Goal: Task Accomplishment & Management: Use online tool/utility

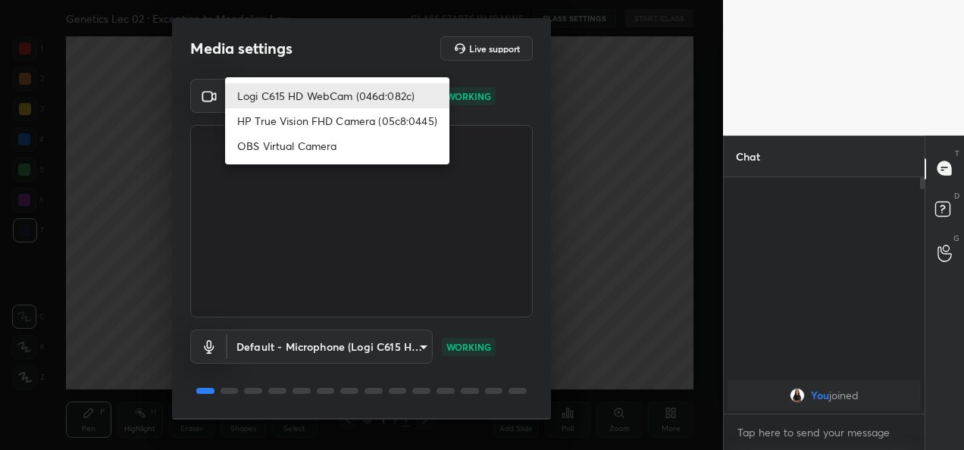
click at [368, 83] on body "1 2 3 4 5 6 7 C X Z C X Z E E Erase all H H Genetics Lec 02 : Exception to Mend…" at bounding box center [482, 225] width 964 height 450
click at [335, 108] on li "HP True Vision FHD Camera (05c8:0445)" at bounding box center [337, 120] width 224 height 25
type input "bcf53276a89e7daf4ffafe53acaefef8a573b71029af250087ced6fea5ab325b"
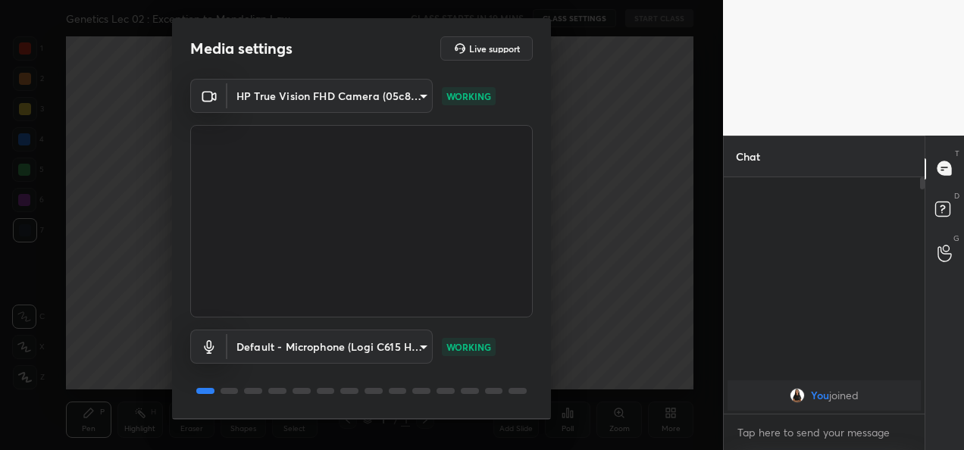
drag, startPoint x: 546, startPoint y: 105, endPoint x: 530, endPoint y: 292, distance: 188.5
click at [530, 292] on div "HP True Vision FHD Camera (05c8:0445) bcf53276a89e7daf4ffafe53acaefef8a573b7102…" at bounding box center [361, 248] width 379 height 339
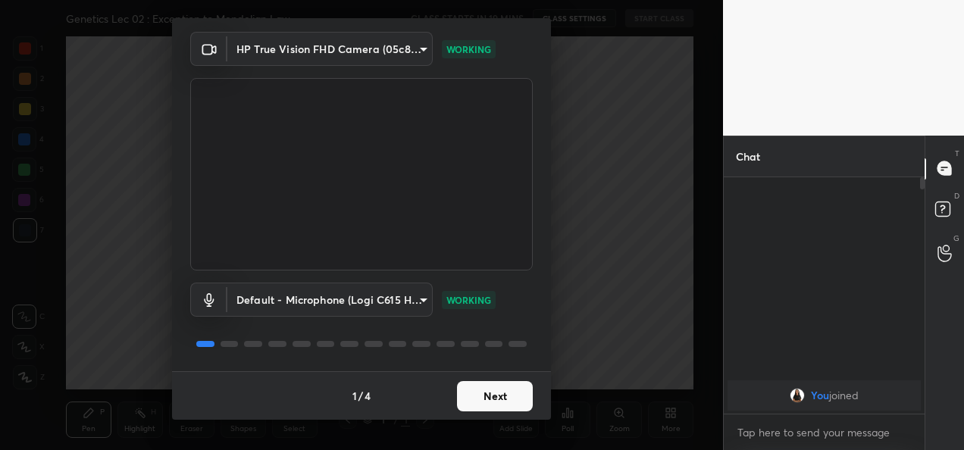
click at [508, 389] on button "Next" at bounding box center [495, 396] width 76 height 30
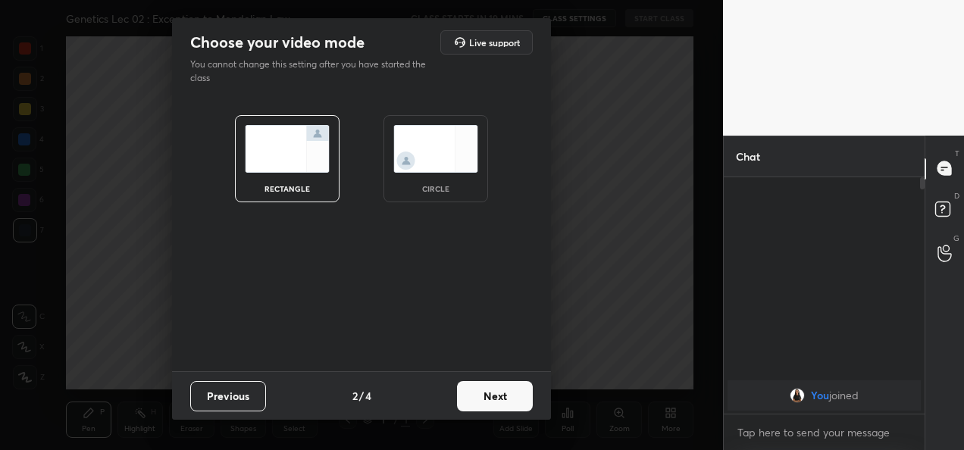
click at [508, 389] on button "Next" at bounding box center [495, 396] width 76 height 30
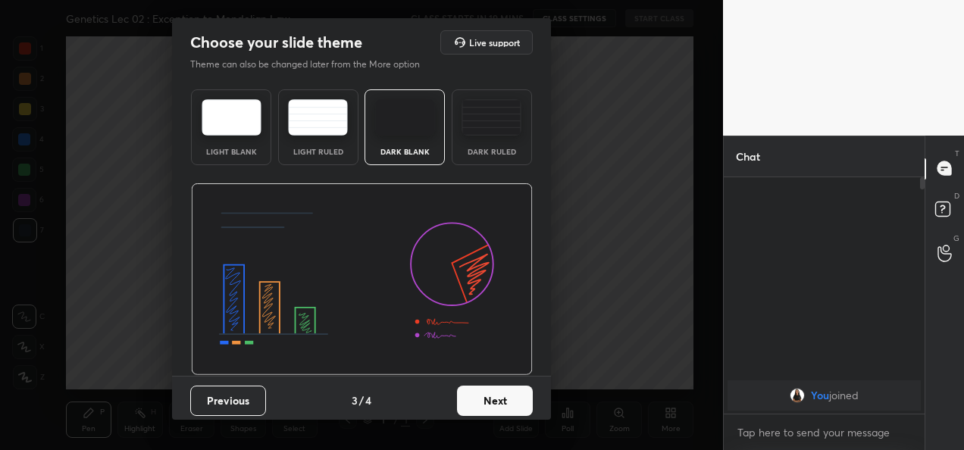
click at [508, 389] on button "Next" at bounding box center [495, 401] width 76 height 30
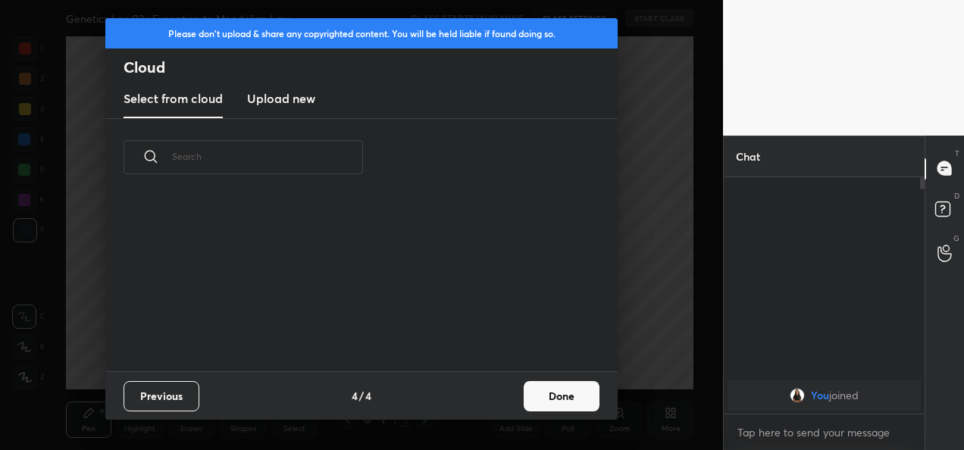
scroll to position [174, 486]
click at [276, 104] on h3 "Upload new" at bounding box center [281, 98] width 68 height 18
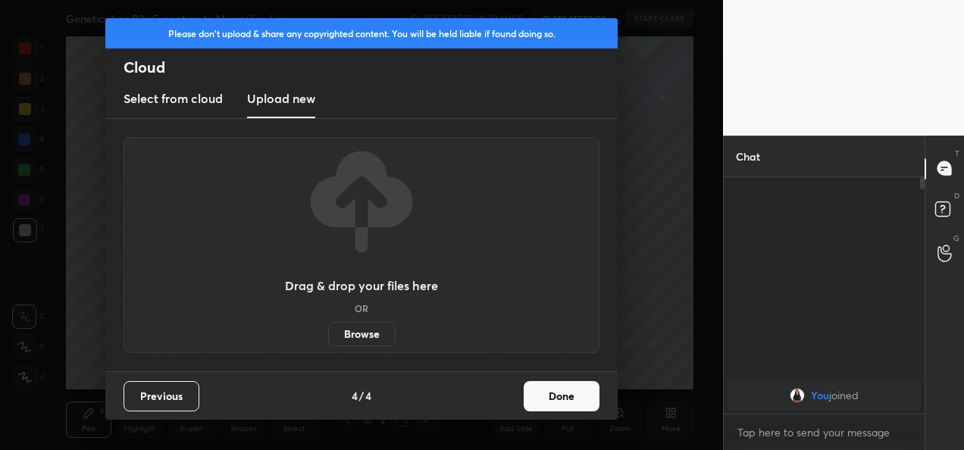
click at [377, 337] on label "Browse" at bounding box center [361, 334] width 67 height 24
click at [328, 337] on input "Browse" at bounding box center [328, 334] width 0 height 24
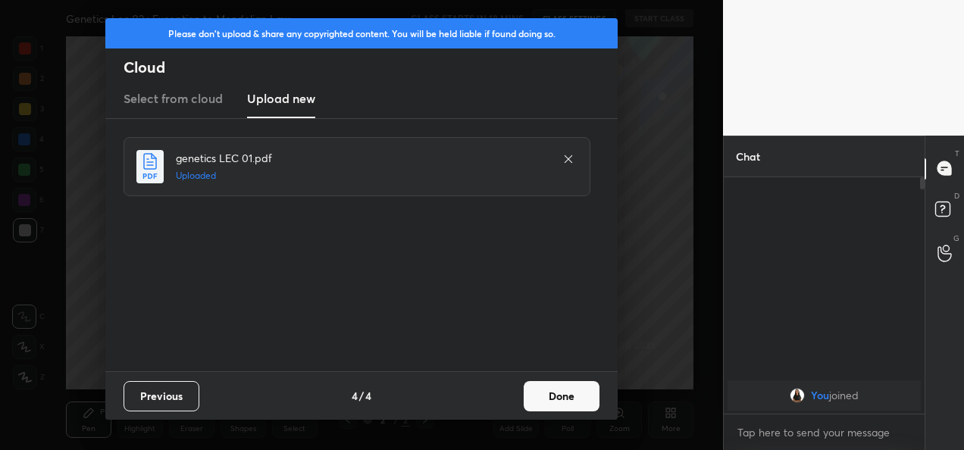
click at [550, 389] on button "Done" at bounding box center [562, 396] width 76 height 30
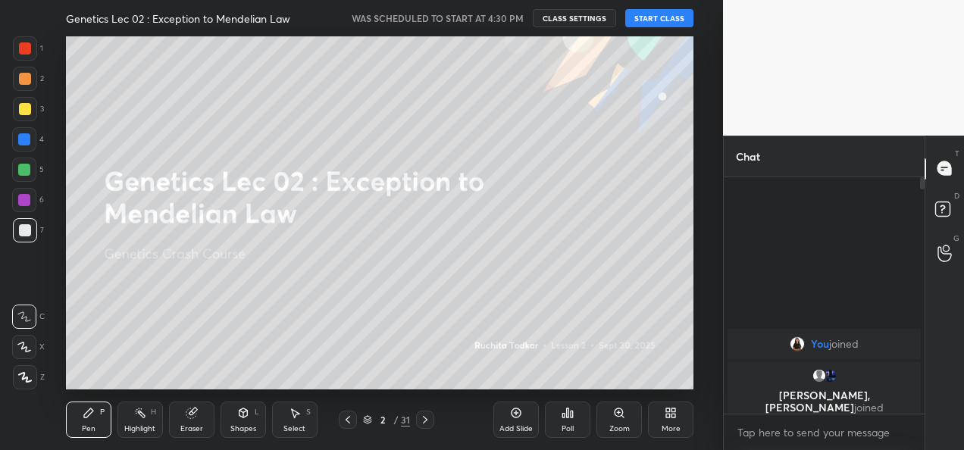
click at [650, 18] on button "START CLASS" at bounding box center [659, 18] width 68 height 18
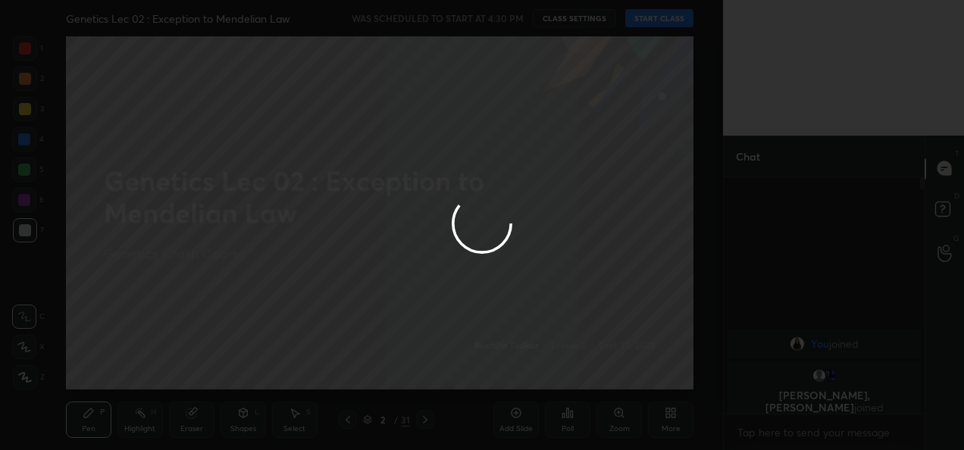
type textarea "x"
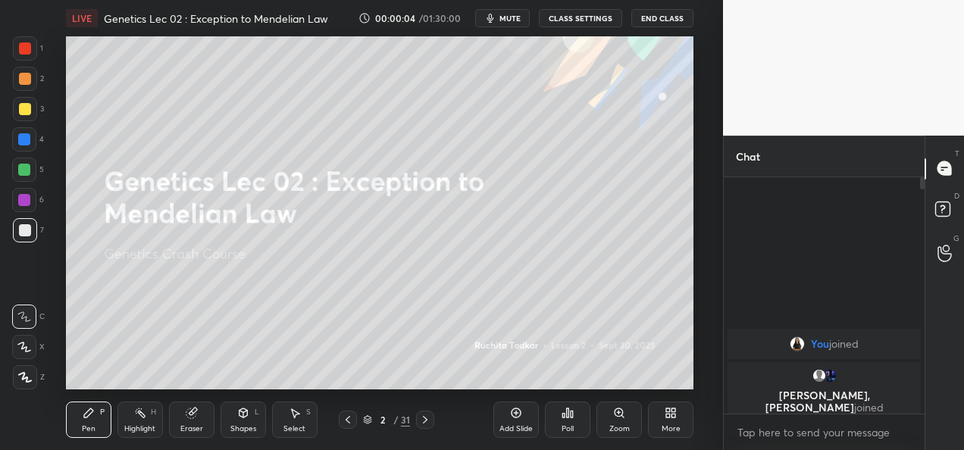
click at [577, 23] on button "CLASS SETTINGS" at bounding box center [580, 18] width 83 height 18
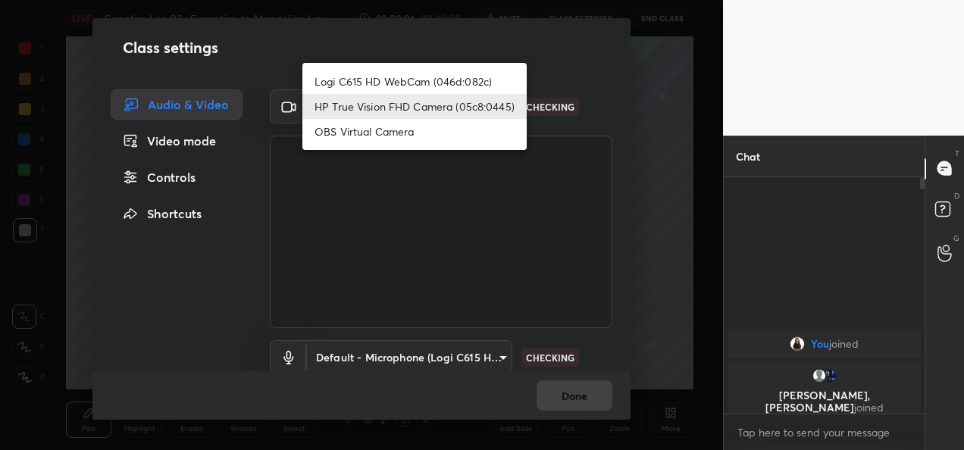
click at [475, 108] on body "1 2 3 4 5 6 7 C X Z C X Z E E Erase all H H LIVE Genetics Lec 02 : Exception to…" at bounding box center [482, 225] width 964 height 450
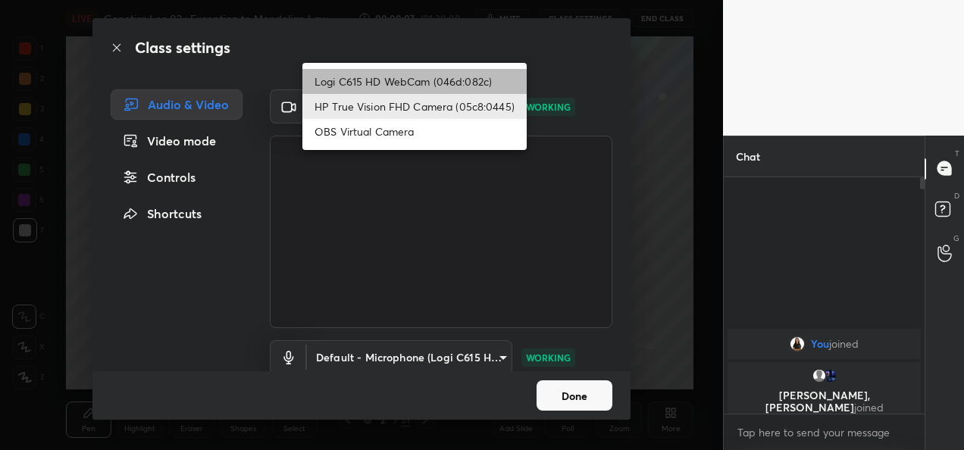
click at [429, 80] on li "Logi C615 HD WebCam (046d:082c)" at bounding box center [414, 81] width 224 height 25
type input "9a60a891c99e43c4f3b6c1c2af706b7568f7a8d24487825b1df04ecacc35332c"
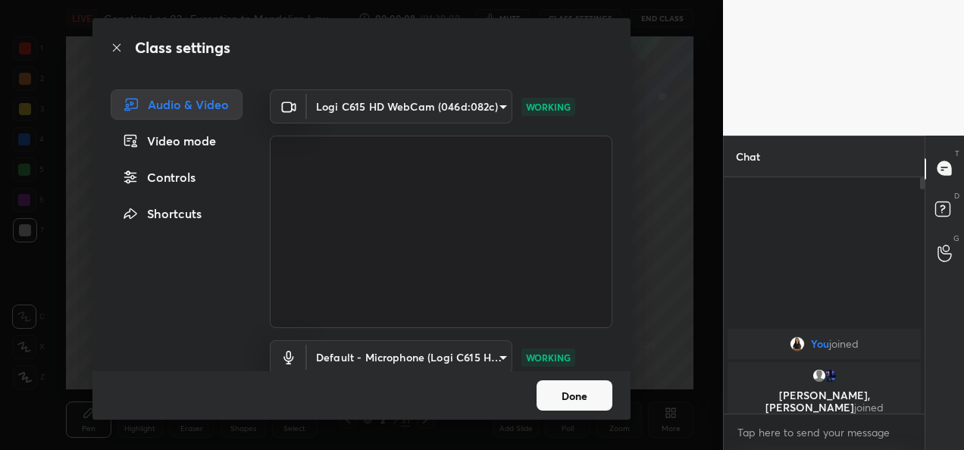
click at [573, 405] on button "Done" at bounding box center [574, 395] width 76 height 30
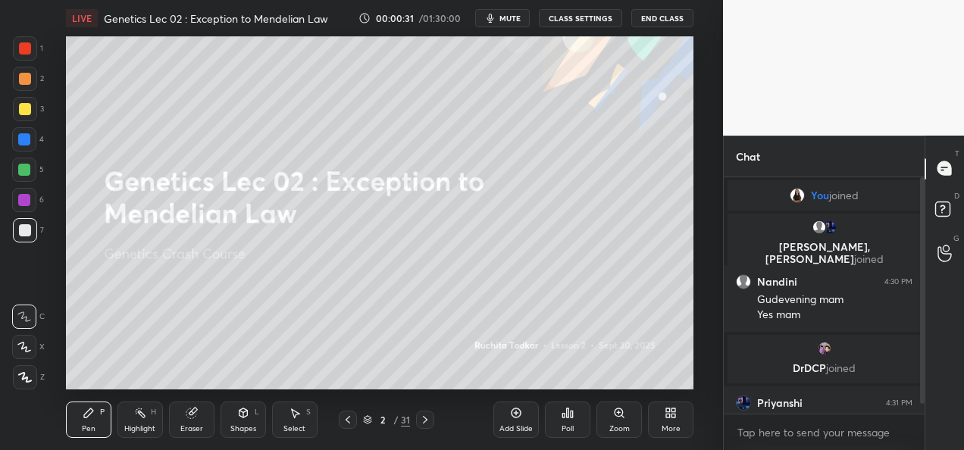
scroll to position [24, 0]
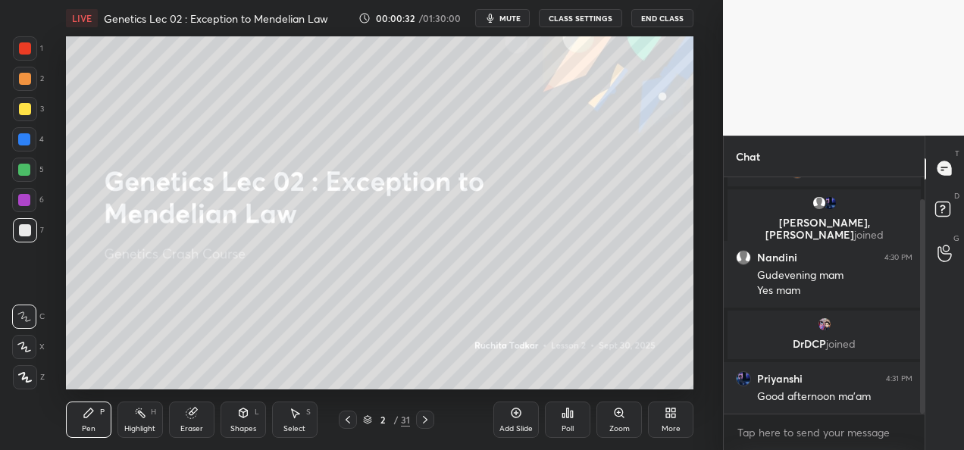
click at [422, 421] on icon at bounding box center [425, 420] width 12 height 12
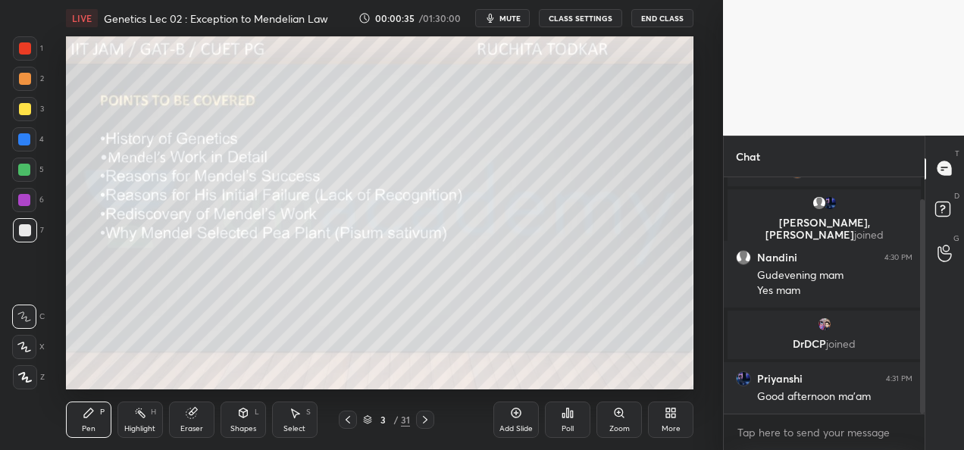
click at [20, 377] on icon at bounding box center [25, 377] width 14 height 11
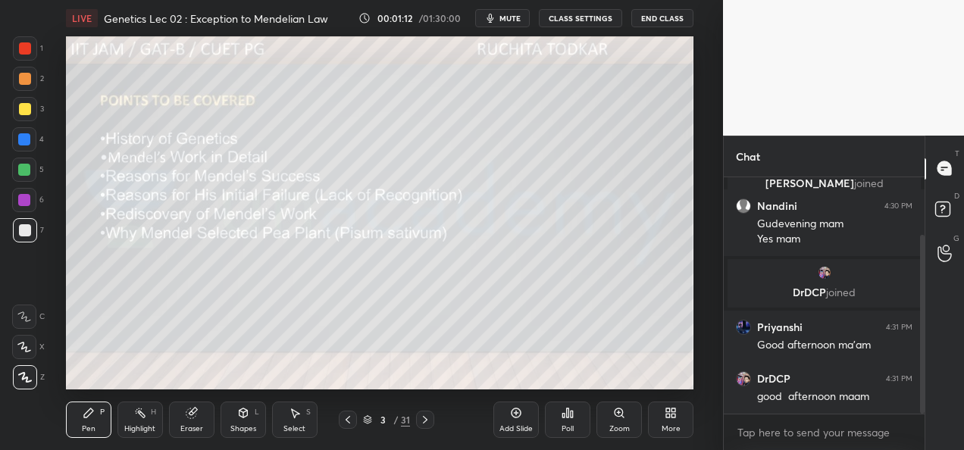
click at [426, 425] on icon at bounding box center [425, 420] width 12 height 12
click at [426, 424] on icon at bounding box center [425, 420] width 12 height 12
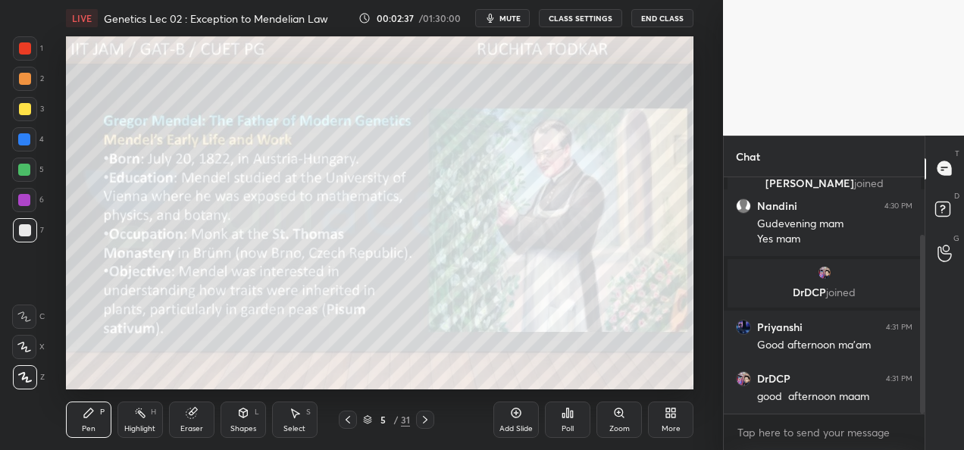
click at [422, 423] on icon at bounding box center [425, 420] width 12 height 12
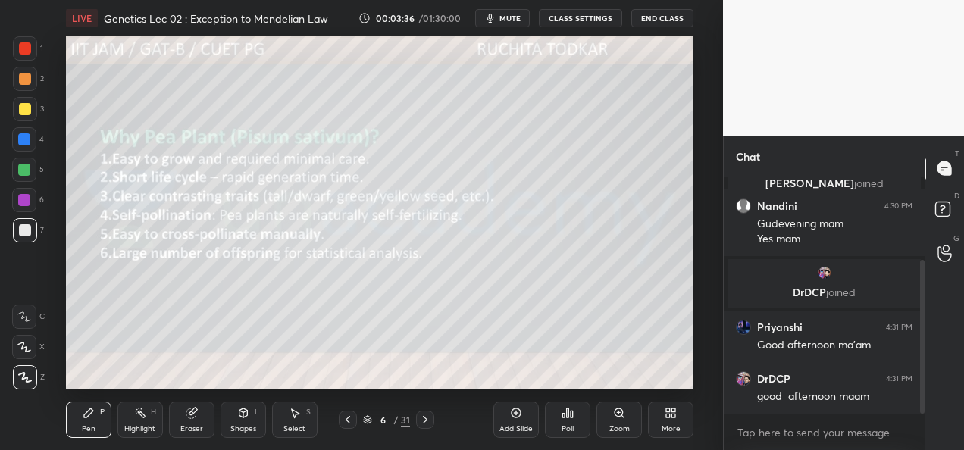
scroll to position [127, 0]
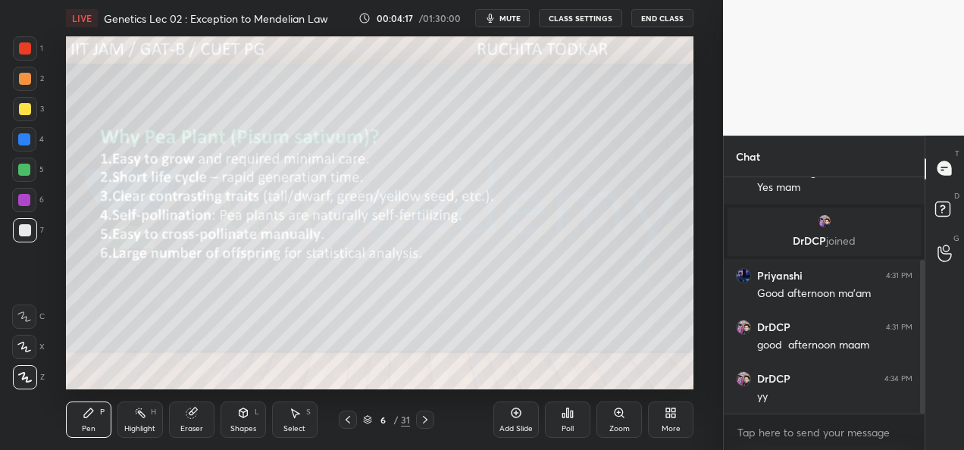
click at [427, 423] on icon at bounding box center [425, 420] width 12 height 12
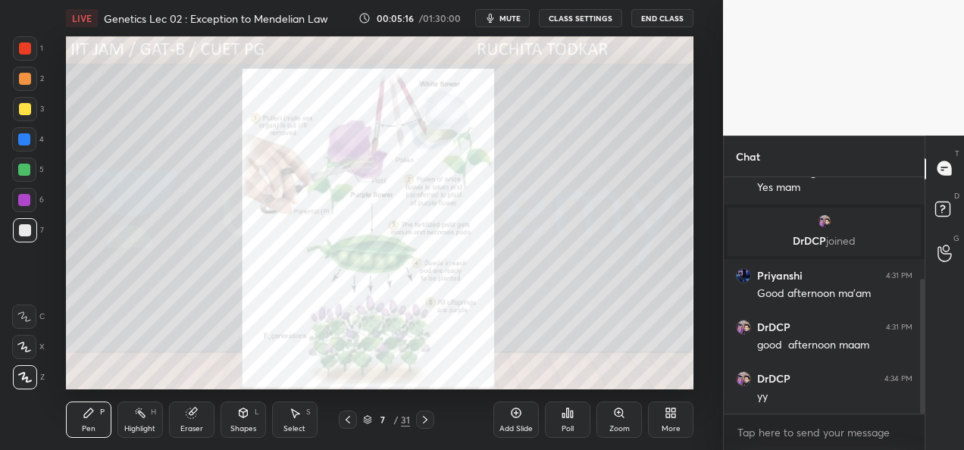
scroll to position [179, 0]
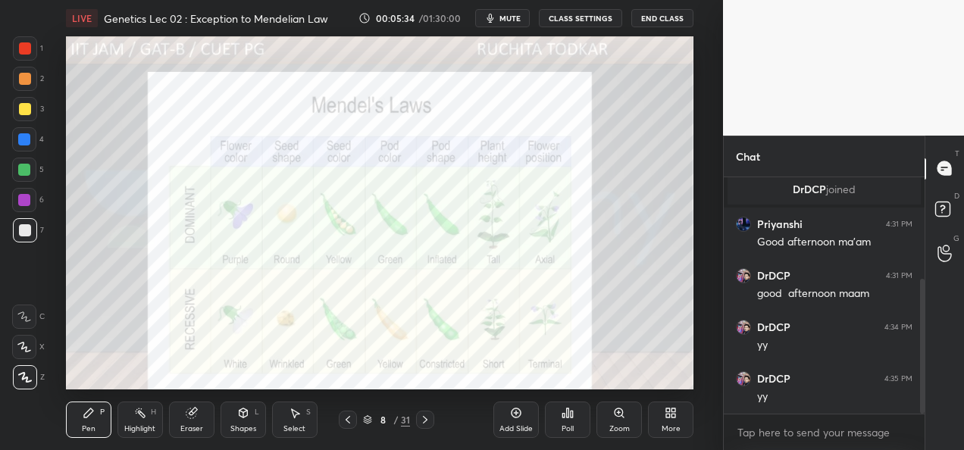
click at [20, 52] on div at bounding box center [25, 48] width 12 height 12
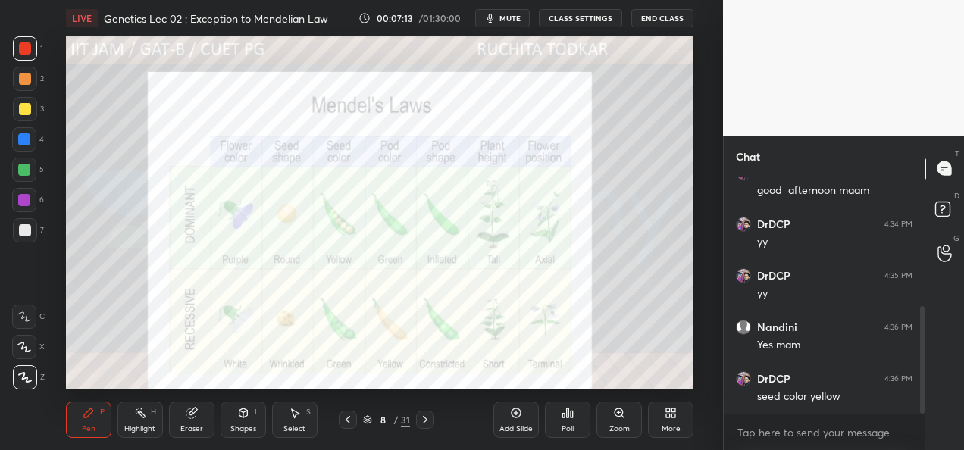
scroll to position [333, 0]
click at [424, 424] on icon at bounding box center [425, 420] width 12 height 12
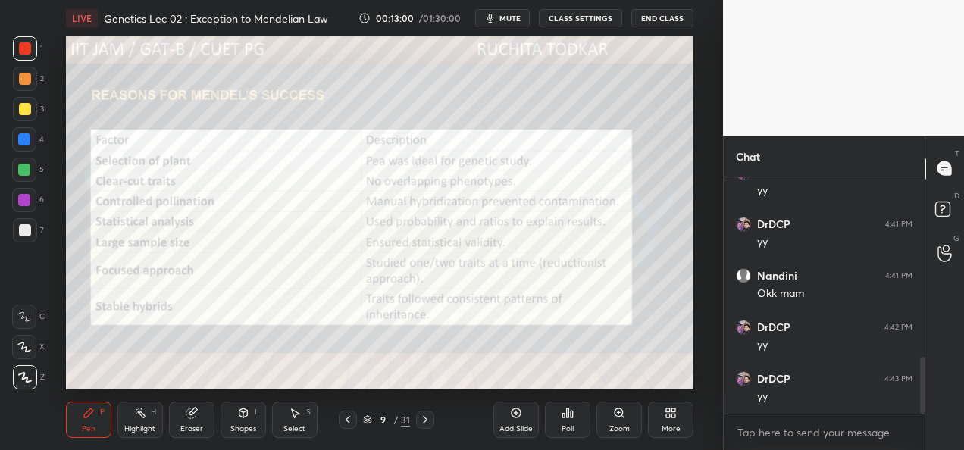
scroll to position [824, 0]
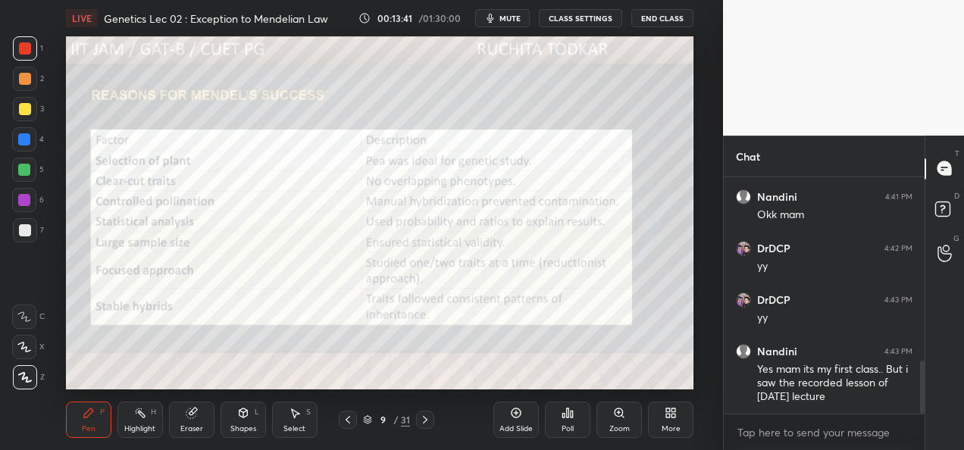
click at [423, 423] on icon at bounding box center [425, 420] width 5 height 8
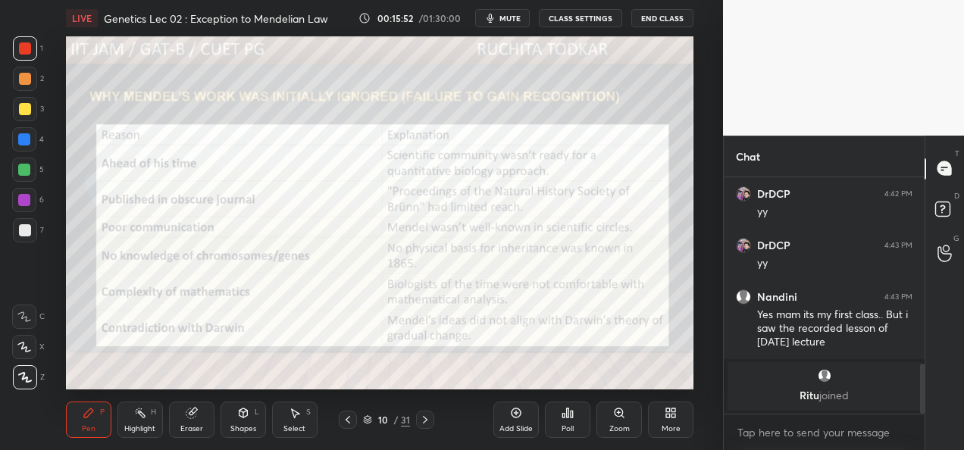
scroll to position [859, 0]
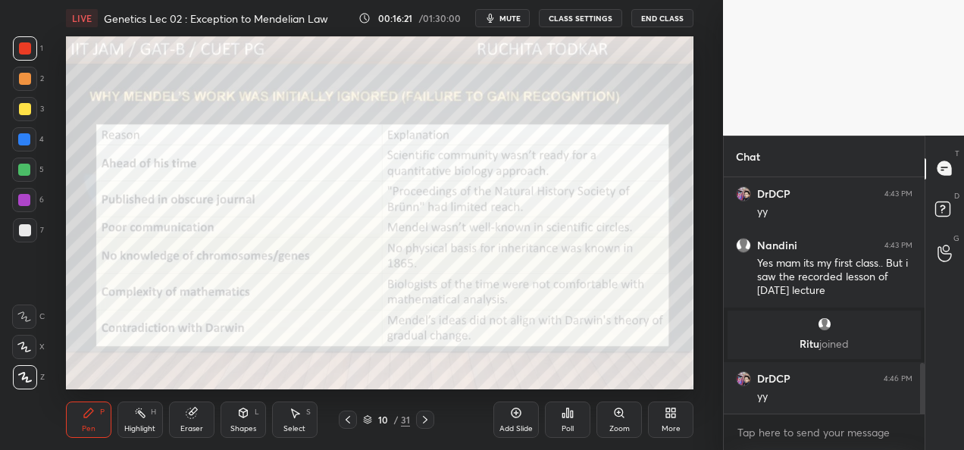
click at [424, 424] on icon at bounding box center [425, 420] width 12 height 12
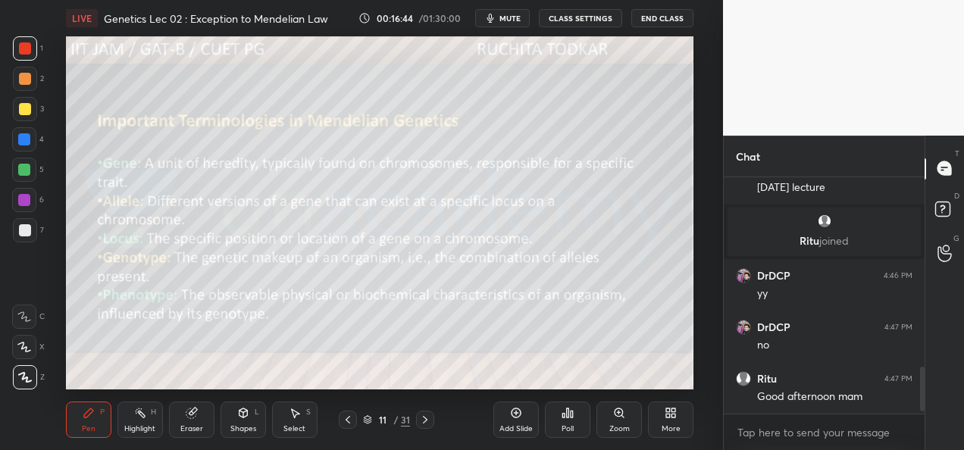
scroll to position [1014, 0]
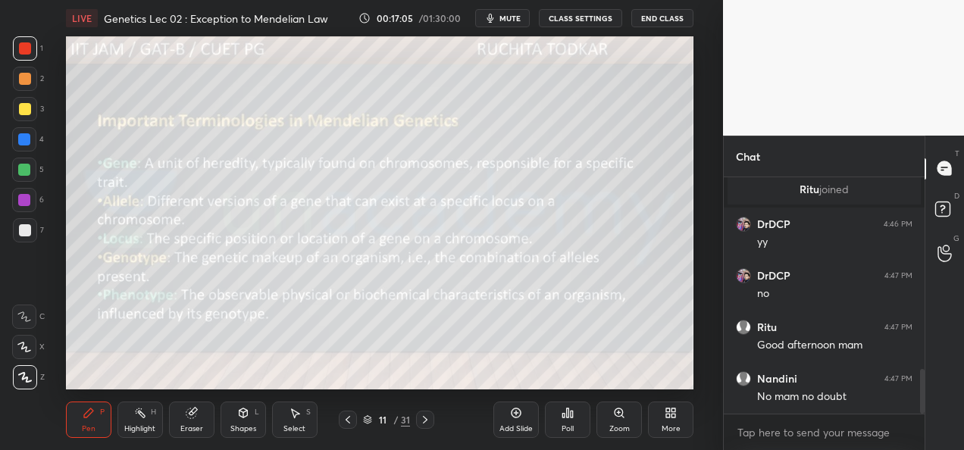
click at [22, 112] on div at bounding box center [25, 109] width 12 height 12
click at [23, 55] on div at bounding box center [25, 48] width 24 height 24
click at [21, 113] on div at bounding box center [25, 109] width 12 height 12
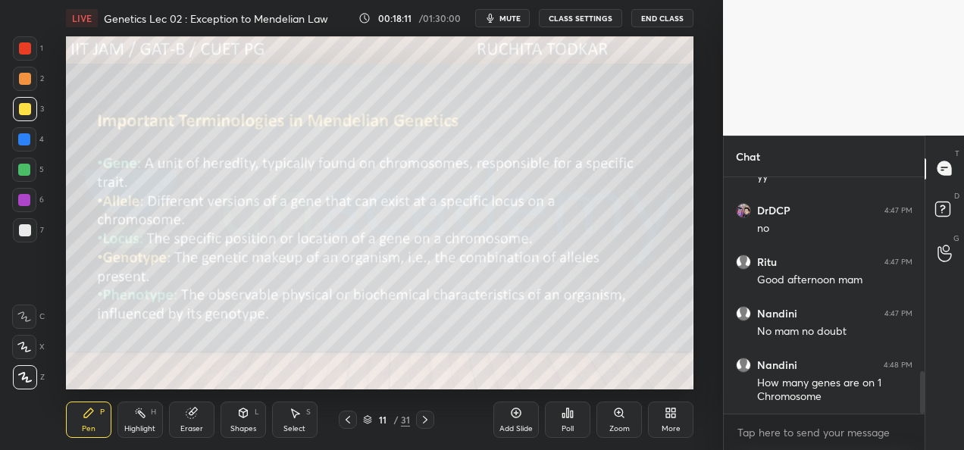
scroll to position [1131, 0]
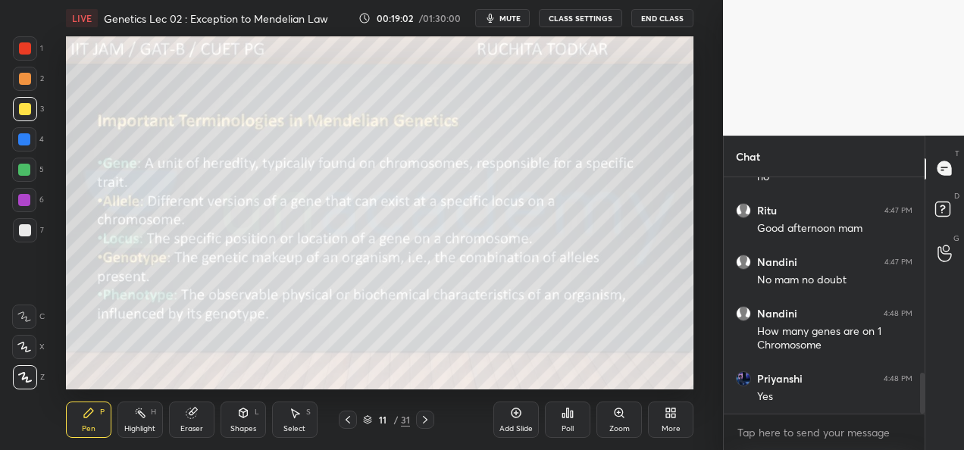
click at [425, 421] on icon at bounding box center [425, 420] width 5 height 8
click at [430, 418] on icon at bounding box center [425, 420] width 12 height 12
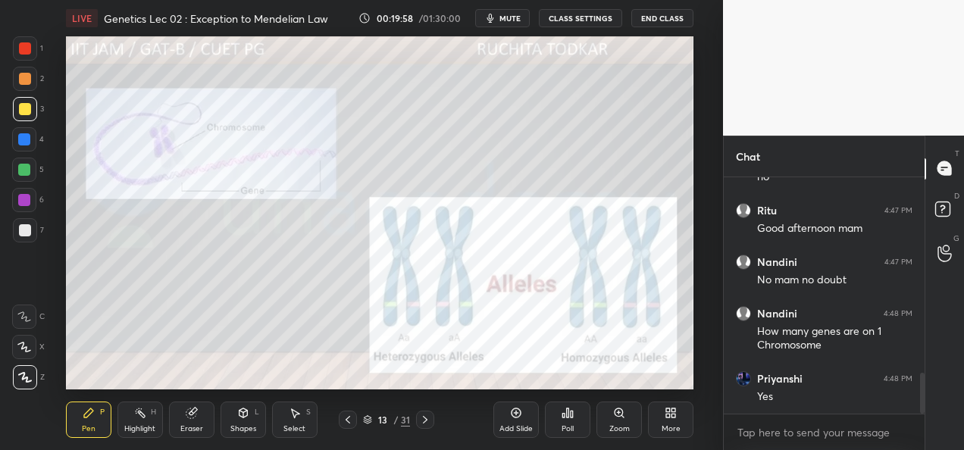
click at [424, 419] on icon at bounding box center [425, 420] width 12 height 12
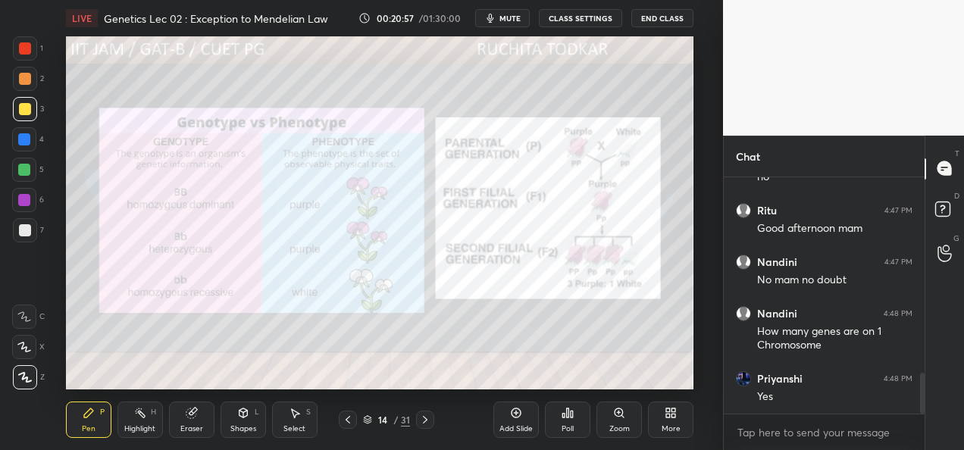
click at [427, 425] on icon at bounding box center [425, 420] width 12 height 12
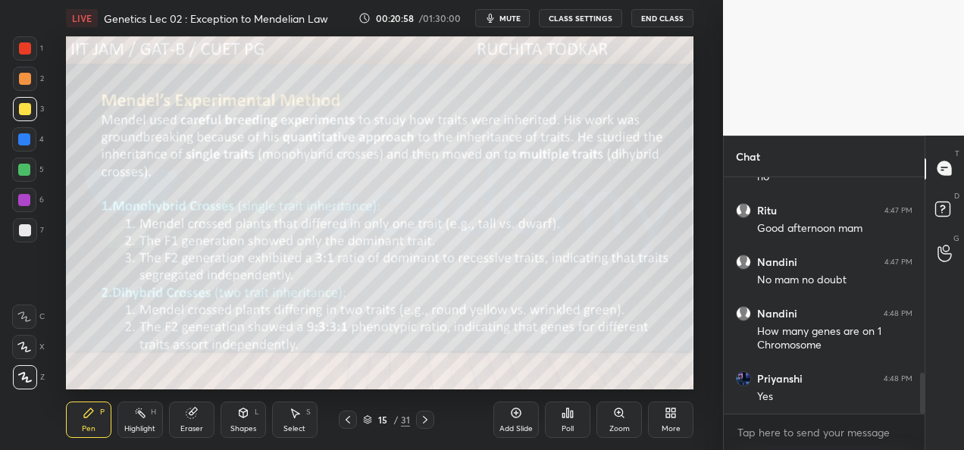
scroll to position [1182, 0]
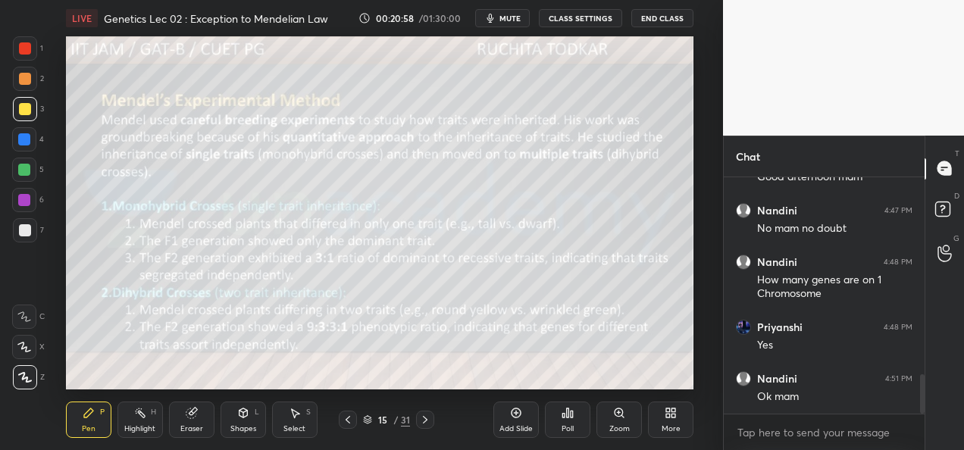
click at [350, 424] on icon at bounding box center [348, 420] width 12 height 12
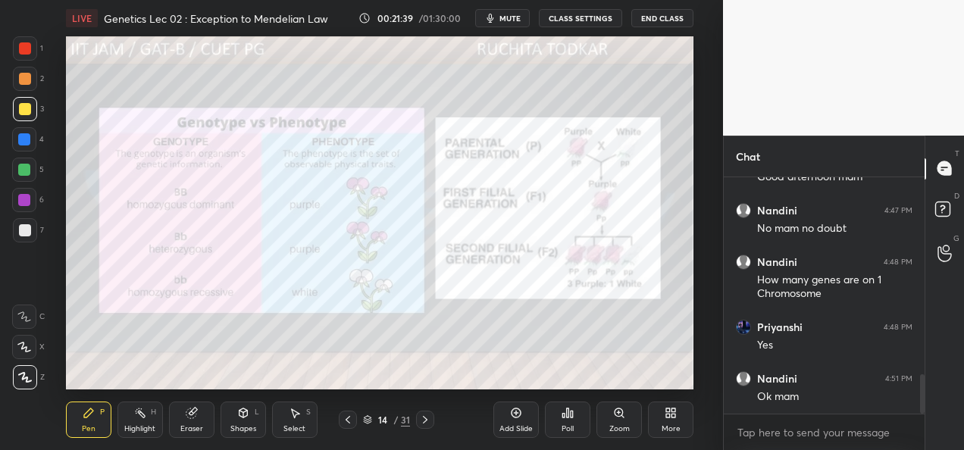
click at [424, 424] on icon at bounding box center [425, 420] width 12 height 12
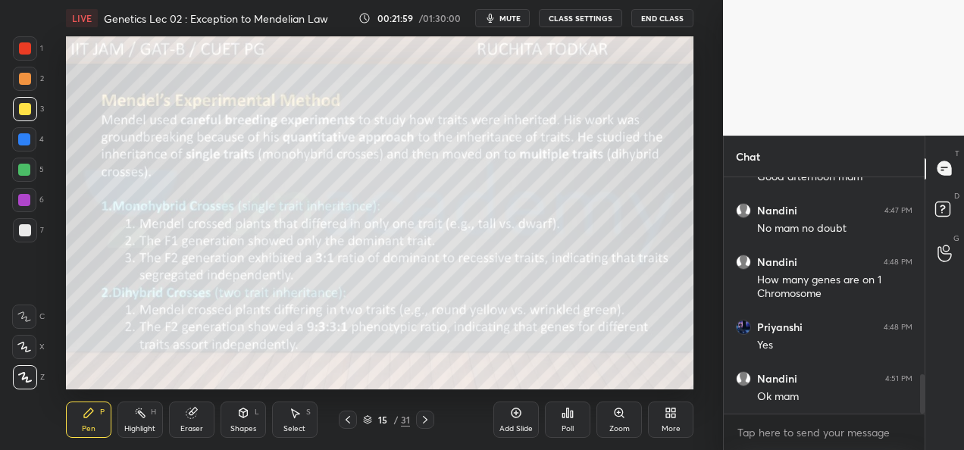
click at [511, 425] on div "Add Slide" at bounding box center [515, 429] width 33 height 8
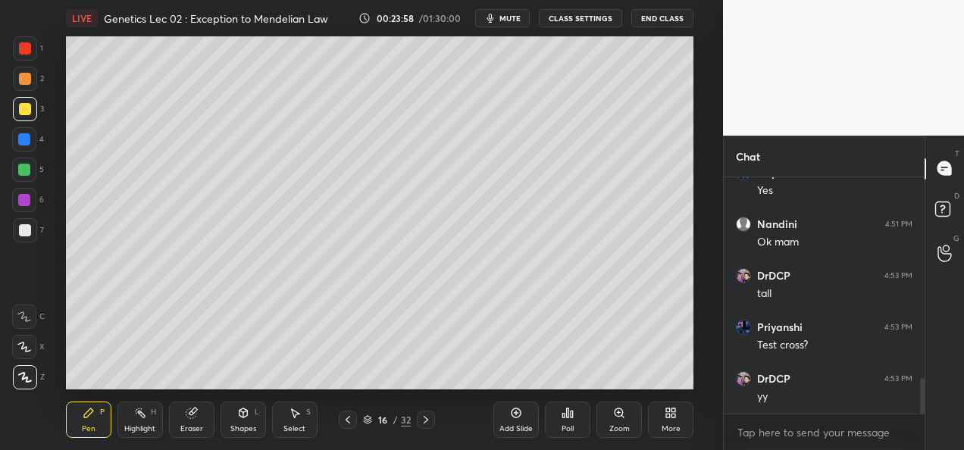
scroll to position [1388, 0]
click at [197, 426] on div "Eraser" at bounding box center [191, 429] width 23 height 8
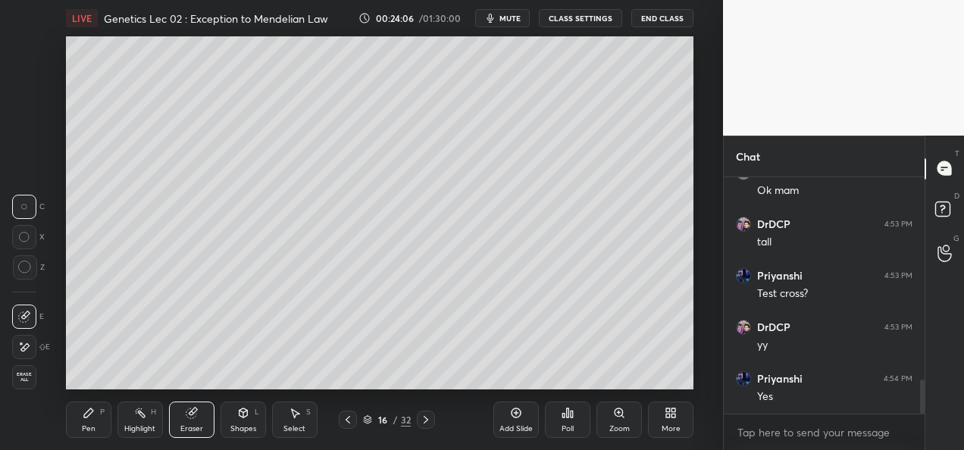
click at [29, 352] on icon at bounding box center [24, 347] width 12 height 13
click at [89, 430] on div "Pen" at bounding box center [89, 429] width 14 height 8
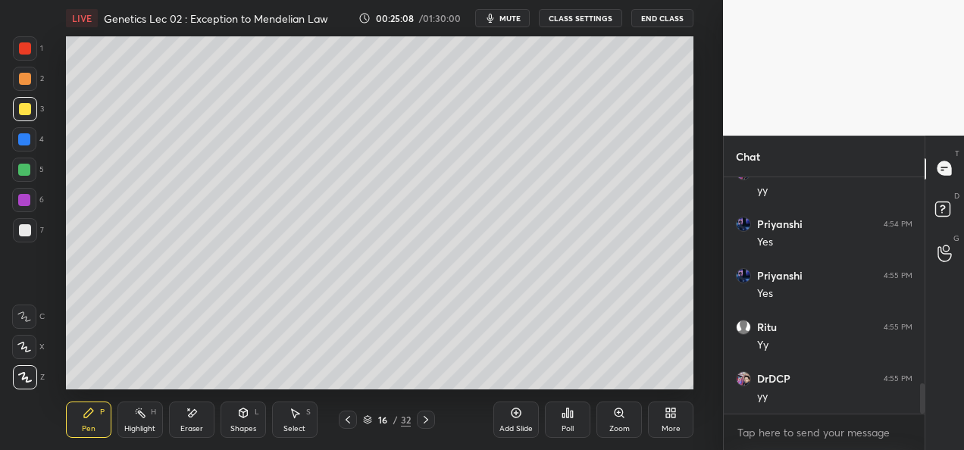
scroll to position [1594, 0]
click at [515, 426] on div "Add Slide" at bounding box center [515, 429] width 33 height 8
click at [344, 421] on icon at bounding box center [347, 420] width 12 height 12
click at [424, 423] on icon at bounding box center [426, 420] width 5 height 8
click at [238, 426] on div "Shapes" at bounding box center [243, 429] width 26 height 8
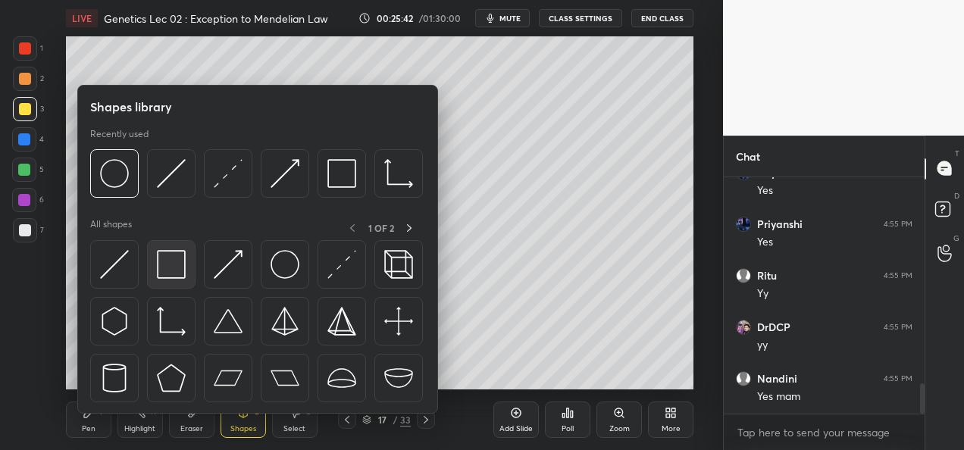
click at [167, 266] on img at bounding box center [171, 264] width 29 height 29
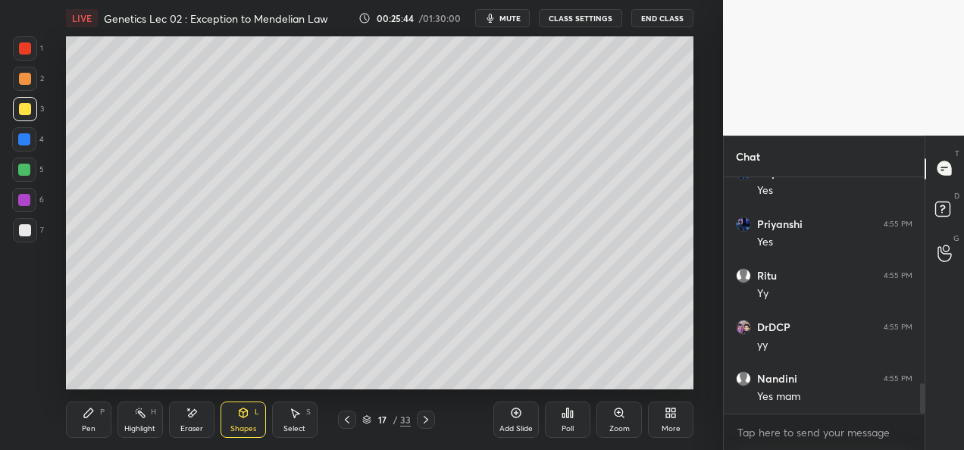
click at [242, 420] on div "Shapes L" at bounding box center [243, 420] width 45 height 36
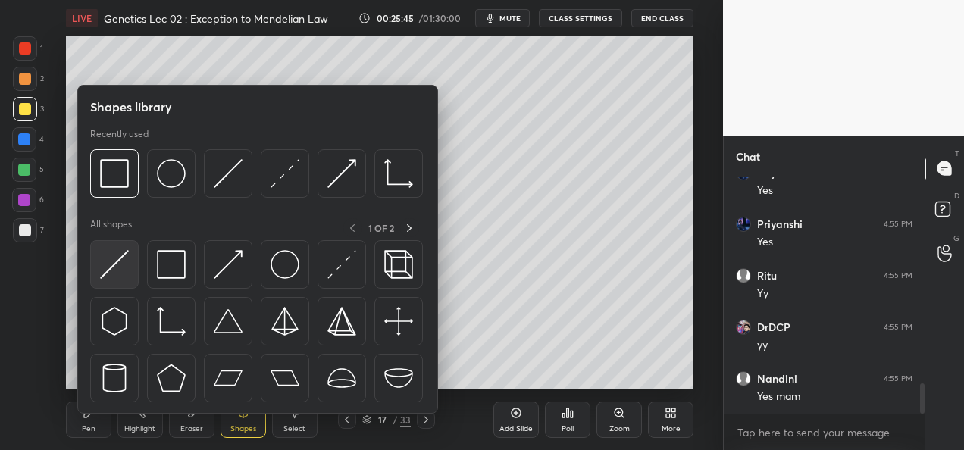
click at [111, 262] on img at bounding box center [114, 264] width 29 height 29
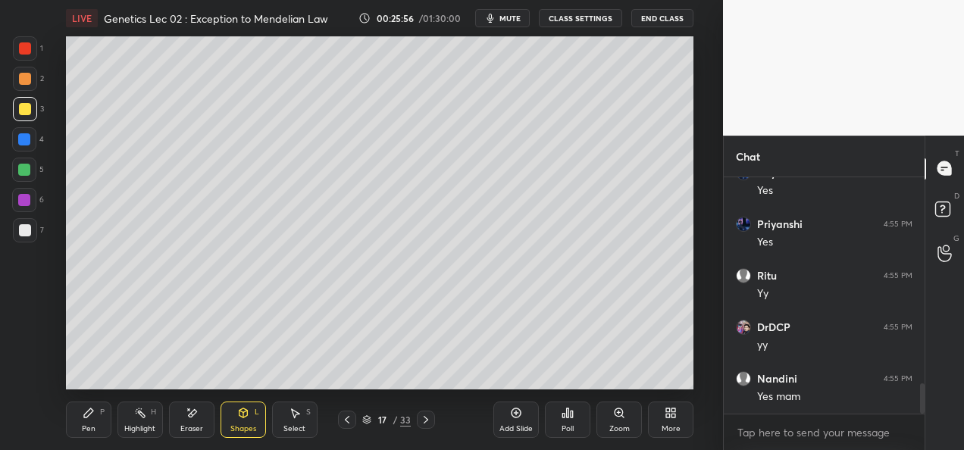
click at [95, 426] on div "Pen P" at bounding box center [88, 420] width 45 height 36
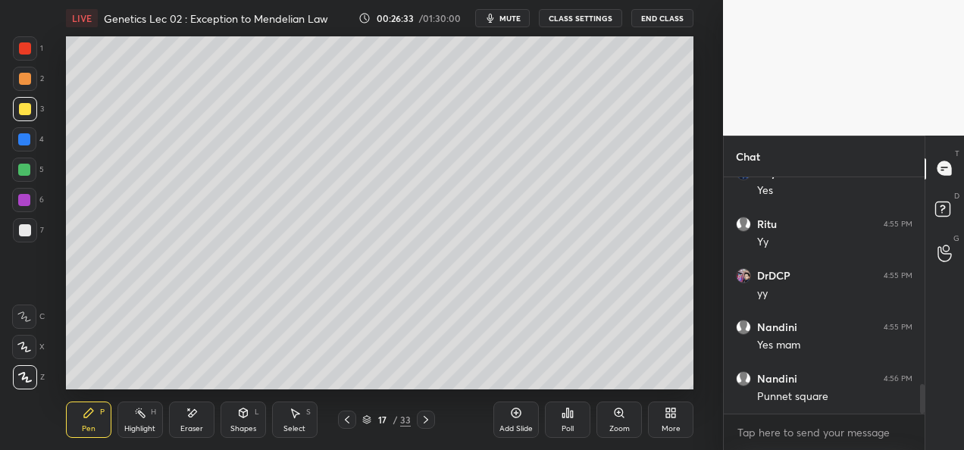
click at [23, 140] on div at bounding box center [24, 139] width 12 height 12
click at [23, 233] on div at bounding box center [25, 230] width 12 height 12
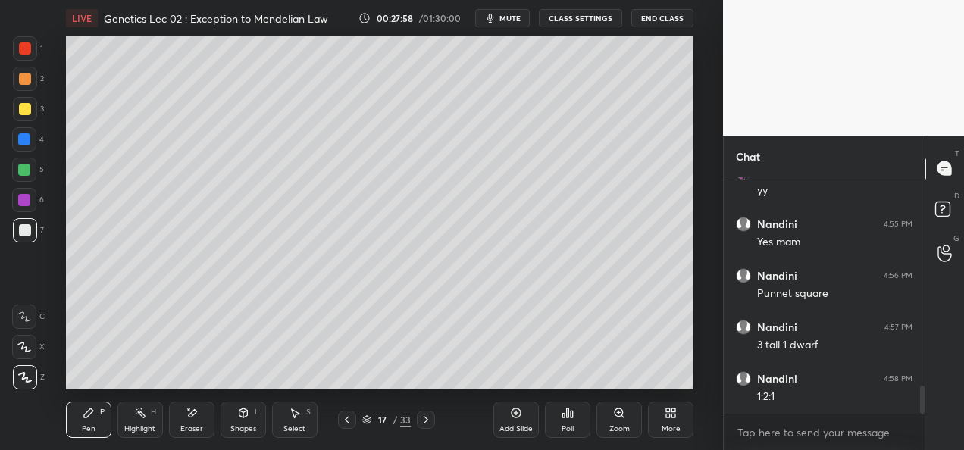
click at [427, 418] on icon at bounding box center [426, 420] width 5 height 8
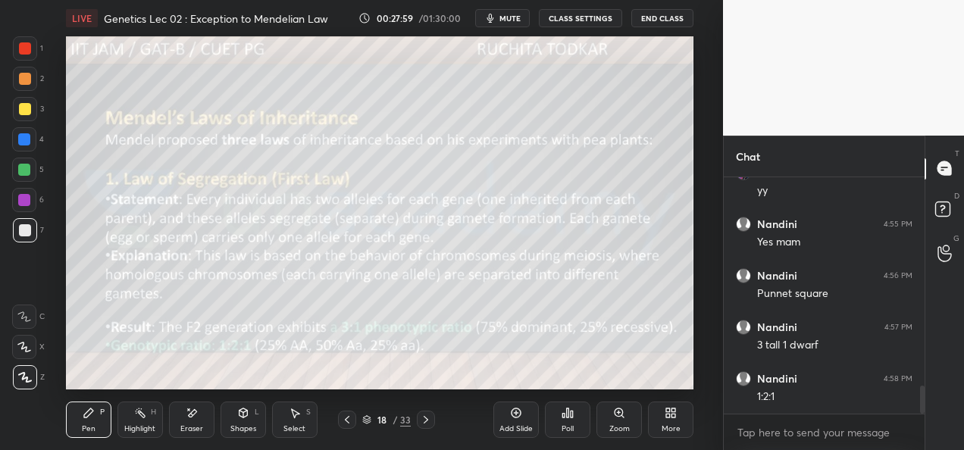
click at [351, 424] on icon at bounding box center [347, 420] width 12 height 12
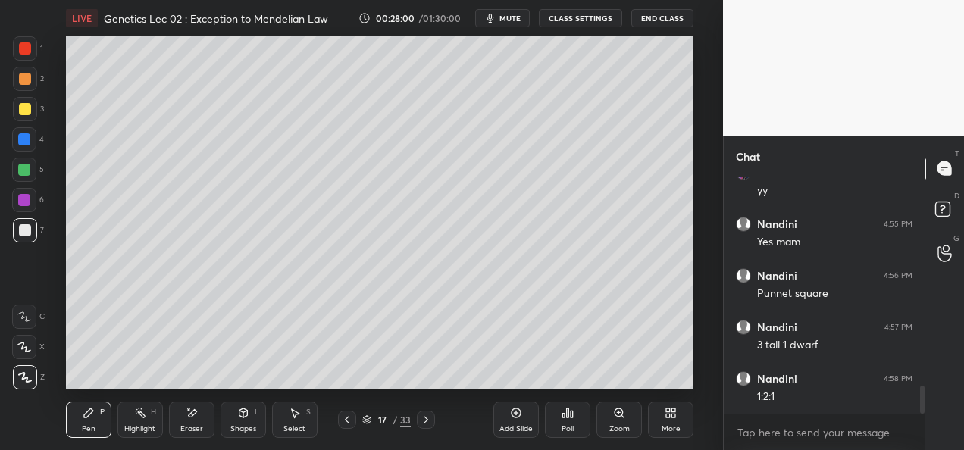
click at [518, 425] on div "Add Slide" at bounding box center [515, 429] width 33 height 8
click at [16, 100] on div at bounding box center [25, 109] width 24 height 24
click at [20, 111] on div at bounding box center [25, 109] width 12 height 12
click at [26, 165] on div at bounding box center [24, 170] width 12 height 12
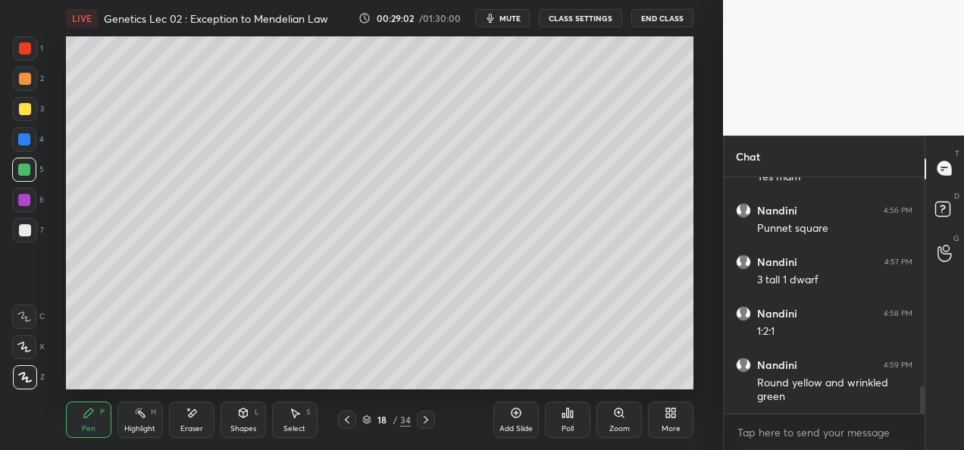
click at [702, 162] on div "Setting up your live class Poll for secs No correct answer Start poll" at bounding box center [379, 212] width 662 height 353
click at [22, 233] on div at bounding box center [25, 230] width 12 height 12
click at [514, 426] on div "Add Slide" at bounding box center [515, 429] width 33 height 8
click at [20, 106] on div at bounding box center [25, 109] width 12 height 12
click at [21, 241] on div at bounding box center [25, 230] width 24 height 24
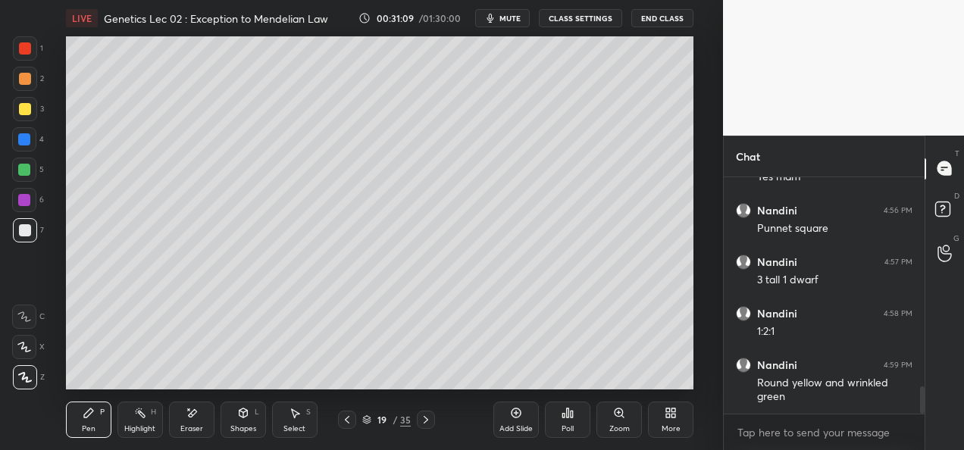
scroll to position [1866, 0]
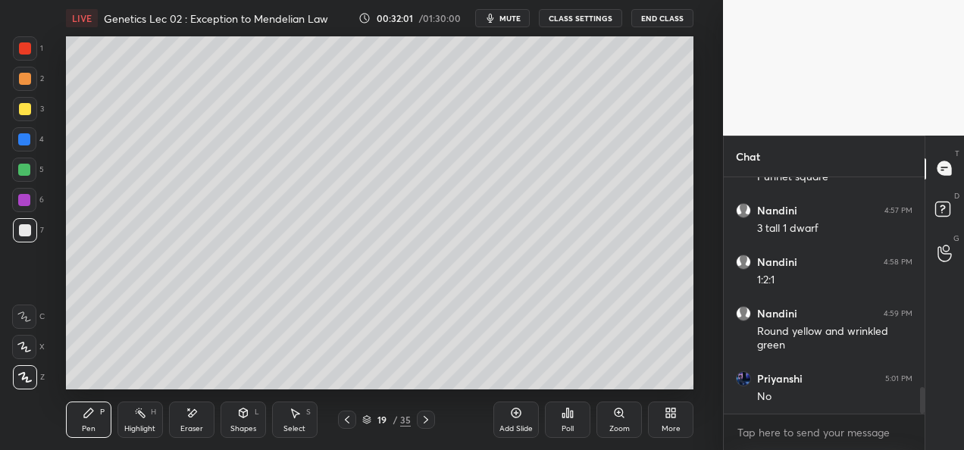
click at [20, 108] on div at bounding box center [25, 109] width 12 height 12
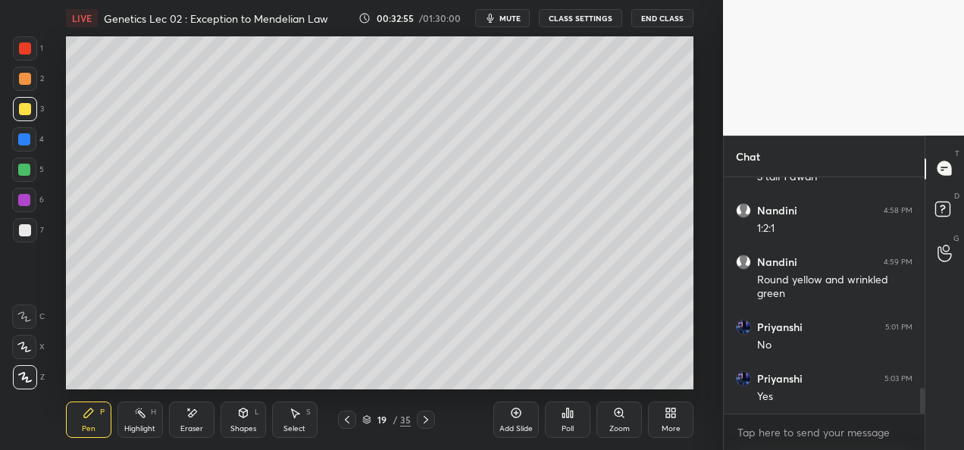
scroll to position [1969, 0]
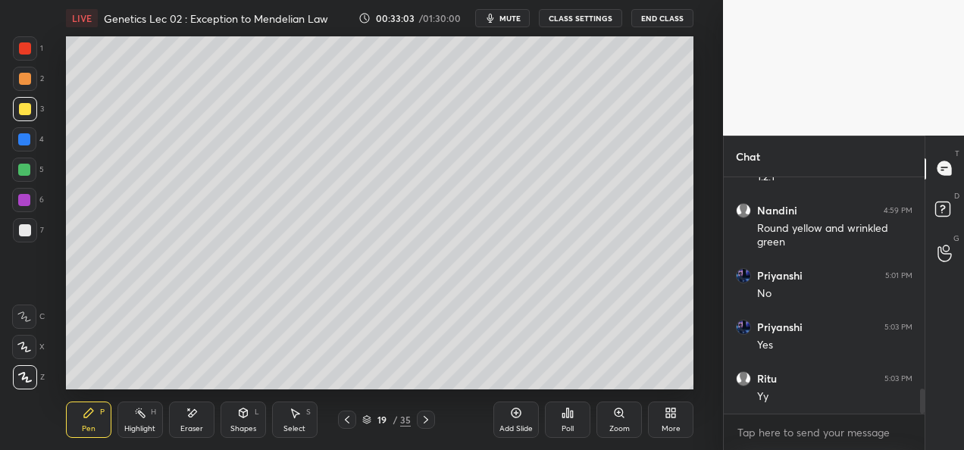
click at [188, 423] on div "Eraser" at bounding box center [191, 420] width 45 height 36
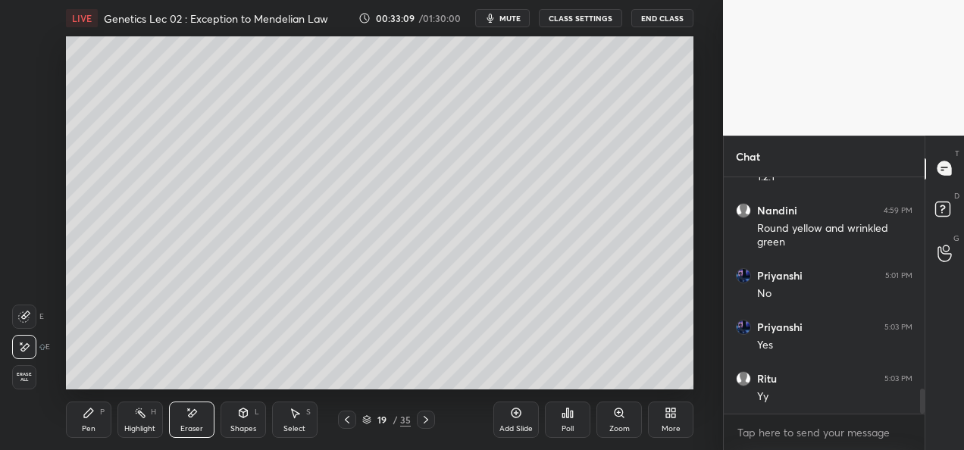
click at [88, 425] on div "Pen" at bounding box center [89, 429] width 14 height 8
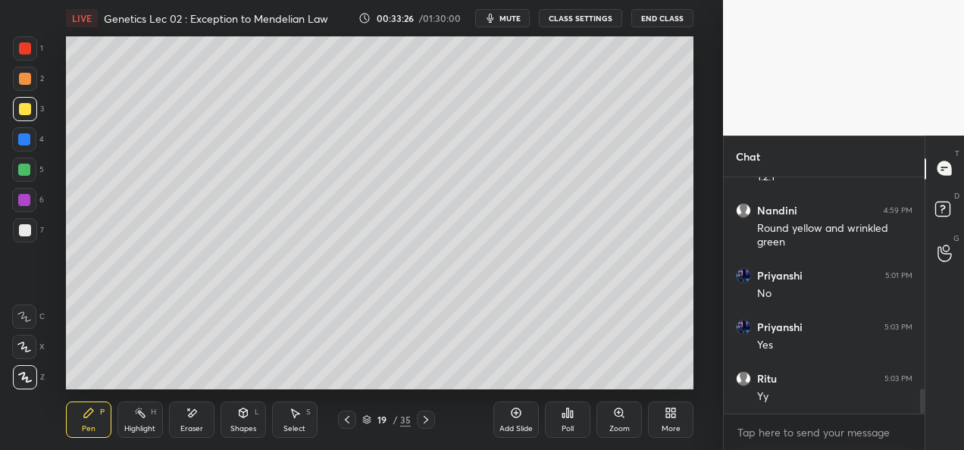
click at [27, 136] on div at bounding box center [24, 139] width 12 height 12
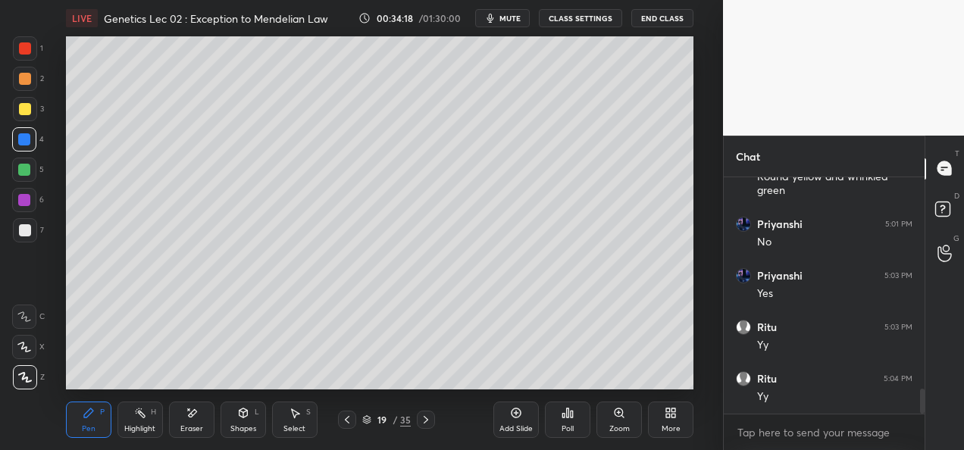
click at [505, 426] on div "Add Slide" at bounding box center [515, 429] width 33 height 8
click at [18, 224] on div at bounding box center [25, 230] width 24 height 24
click at [344, 425] on icon at bounding box center [347, 420] width 12 height 12
click at [343, 412] on div at bounding box center [347, 420] width 18 height 18
click at [353, 421] on div at bounding box center [347, 420] width 18 height 18
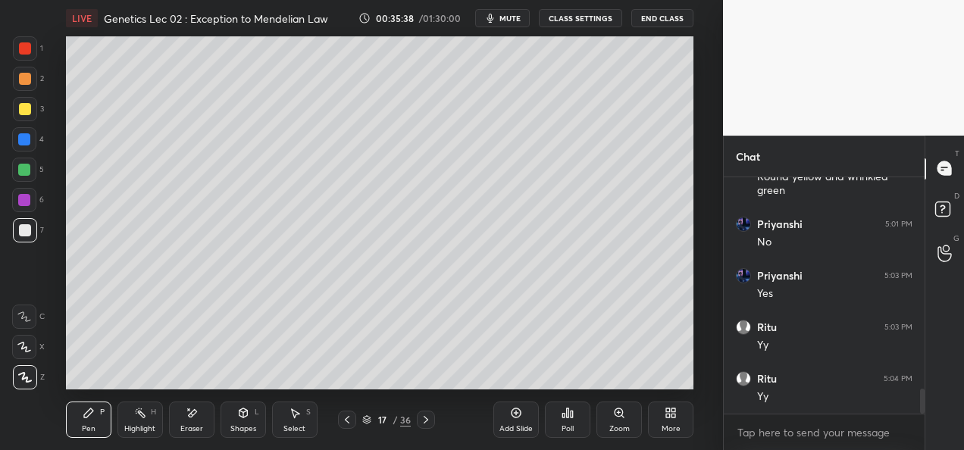
click at [343, 423] on icon at bounding box center [347, 420] width 12 height 12
click at [427, 422] on icon at bounding box center [426, 420] width 12 height 12
click at [426, 425] on icon at bounding box center [426, 420] width 12 height 12
click at [421, 430] on div "Pen P Highlight H Eraser Shapes L Select S 18 / 36 Add Slide Poll Zoom More" at bounding box center [379, 419] width 627 height 61
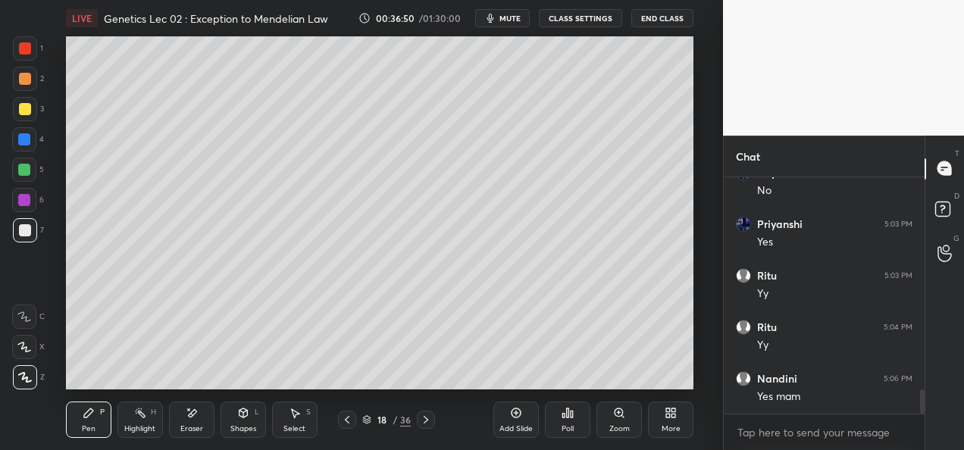
click at [429, 421] on icon at bounding box center [426, 420] width 12 height 12
click at [427, 424] on icon at bounding box center [426, 420] width 12 height 12
click at [517, 428] on div "Add Slide" at bounding box center [515, 429] width 33 height 8
click at [253, 423] on div "Shapes L" at bounding box center [243, 420] width 45 height 36
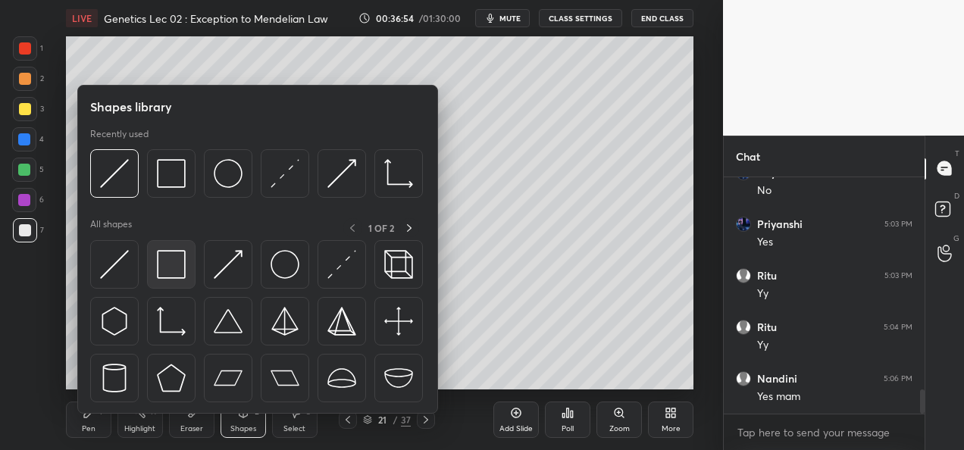
click at [167, 264] on img at bounding box center [171, 264] width 29 height 29
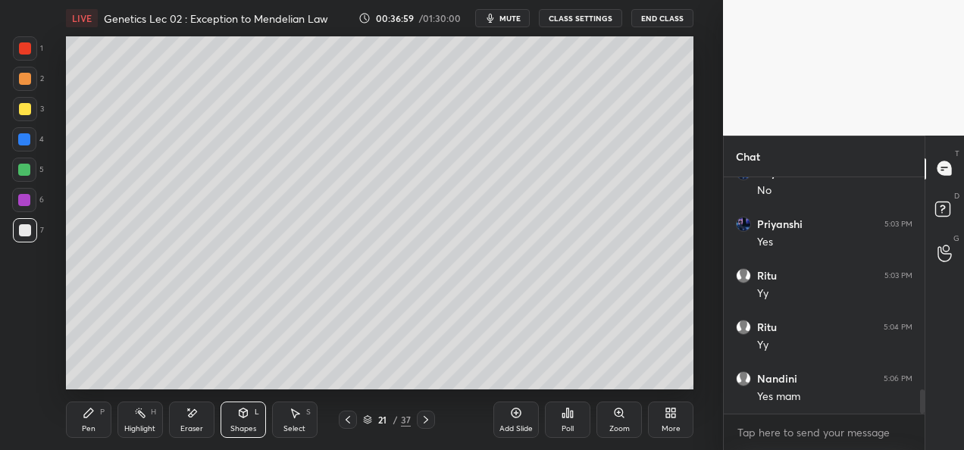
click at [188, 425] on div "Eraser" at bounding box center [191, 429] width 23 height 8
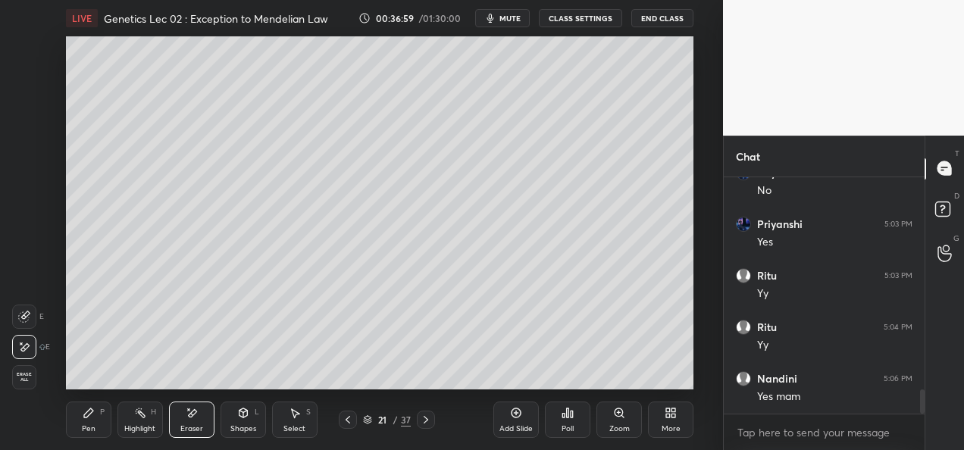
click at [246, 421] on div "Shapes L" at bounding box center [243, 420] width 45 height 36
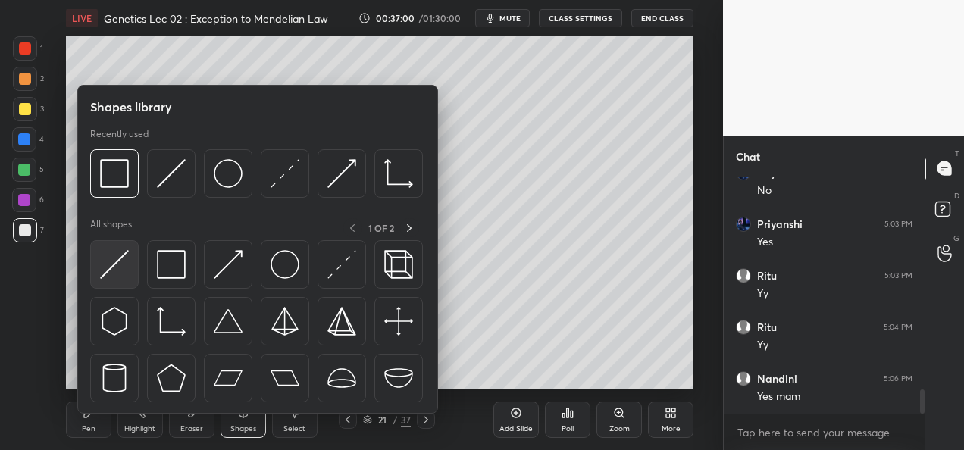
click at [122, 265] on img at bounding box center [114, 264] width 29 height 29
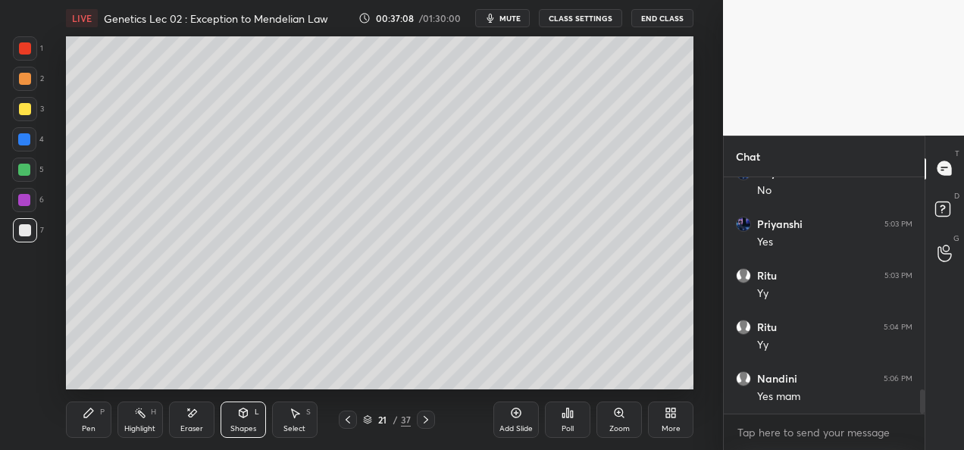
click at [24, 170] on div at bounding box center [24, 170] width 12 height 12
click at [26, 227] on div at bounding box center [25, 230] width 12 height 12
click at [85, 427] on div "Pen" at bounding box center [89, 429] width 14 height 8
click at [29, 85] on div at bounding box center [25, 79] width 24 height 24
click at [24, 114] on div at bounding box center [25, 109] width 12 height 12
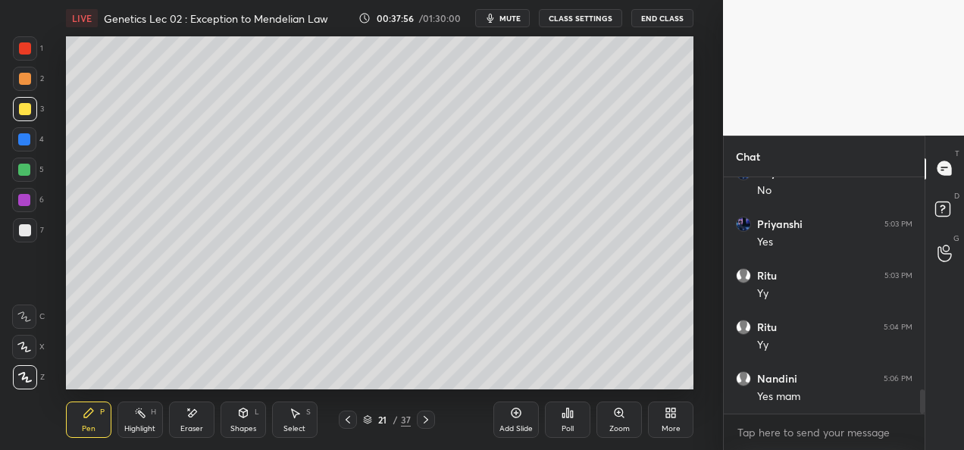
click at [25, 54] on div at bounding box center [25, 48] width 12 height 12
click at [30, 139] on div at bounding box center [24, 139] width 12 height 12
click at [27, 115] on div at bounding box center [25, 109] width 24 height 24
click at [19, 233] on div at bounding box center [25, 230] width 12 height 12
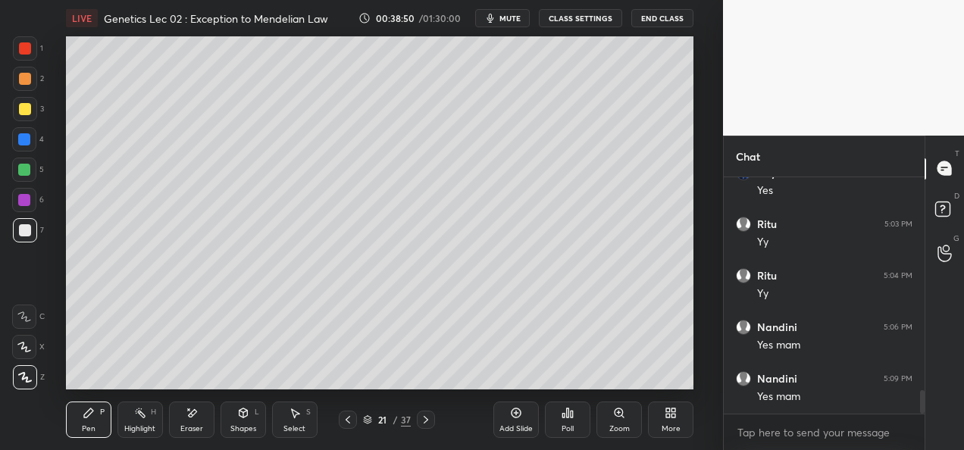
click at [23, 202] on div at bounding box center [24, 200] width 12 height 12
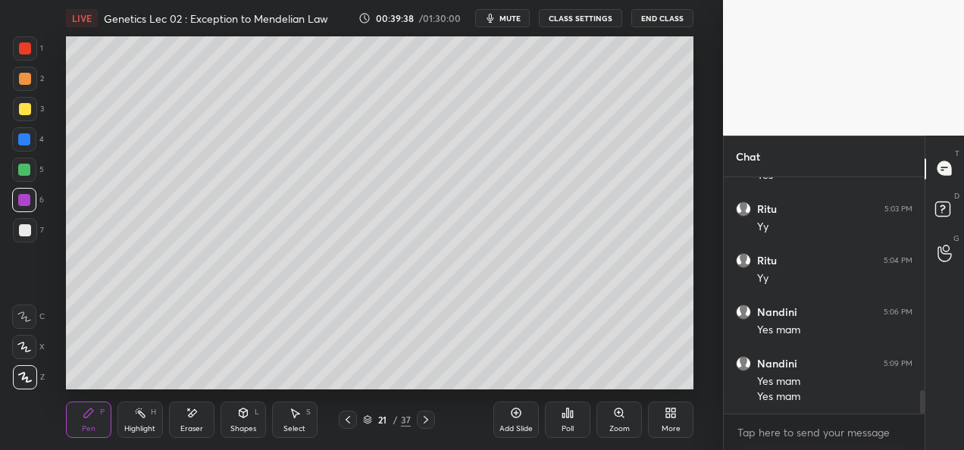
click at [508, 425] on div "Add Slide" at bounding box center [515, 429] width 33 height 8
click at [191, 423] on div "Eraser" at bounding box center [191, 420] width 45 height 36
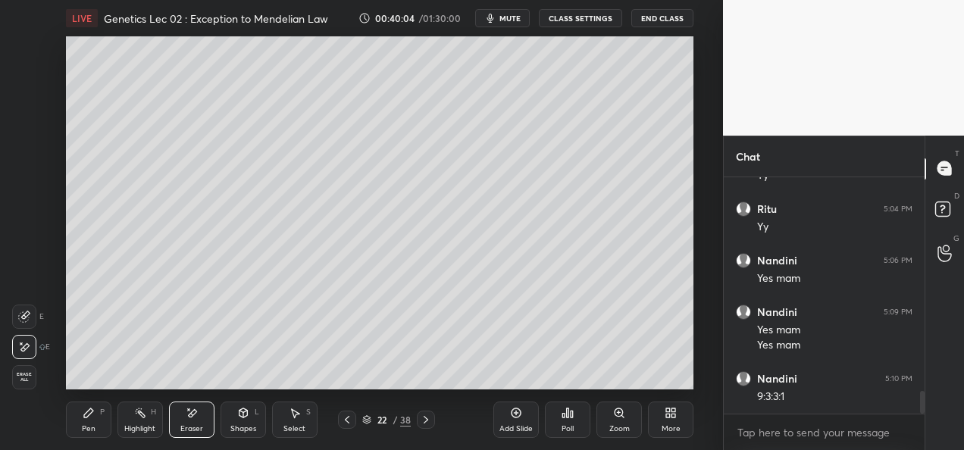
click at [85, 420] on div "Pen P" at bounding box center [88, 420] width 45 height 36
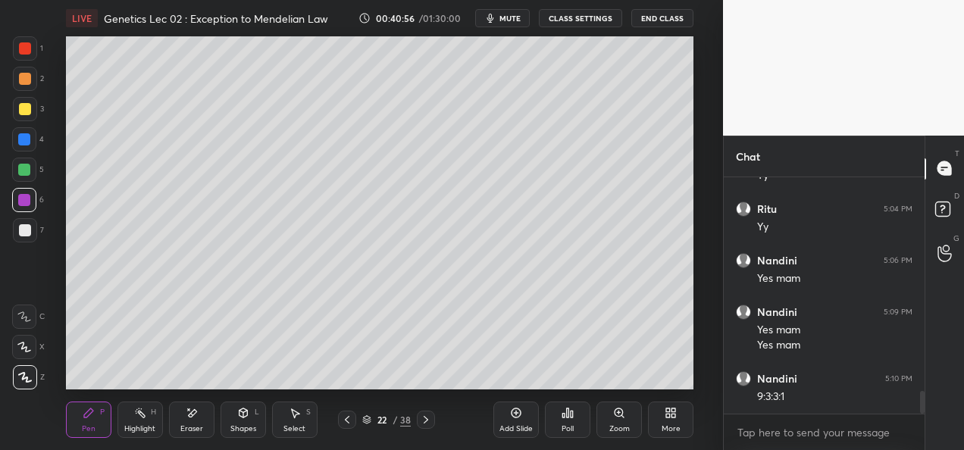
scroll to position [2241, 0]
click at [430, 424] on icon at bounding box center [426, 420] width 12 height 12
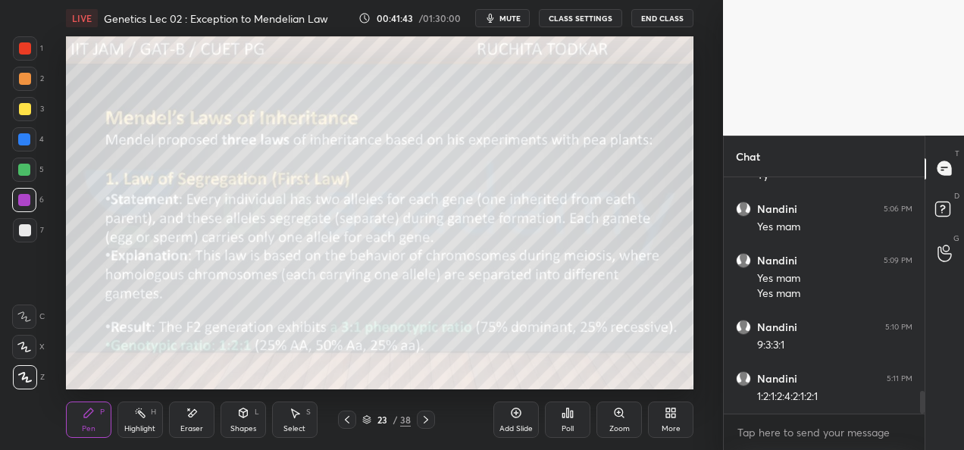
click at [426, 420] on icon at bounding box center [426, 420] width 12 height 12
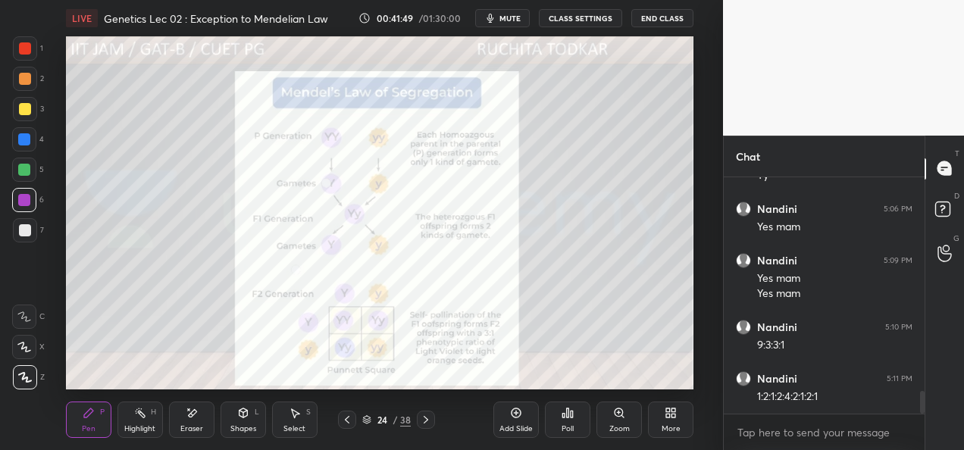
click at [429, 415] on icon at bounding box center [426, 420] width 12 height 12
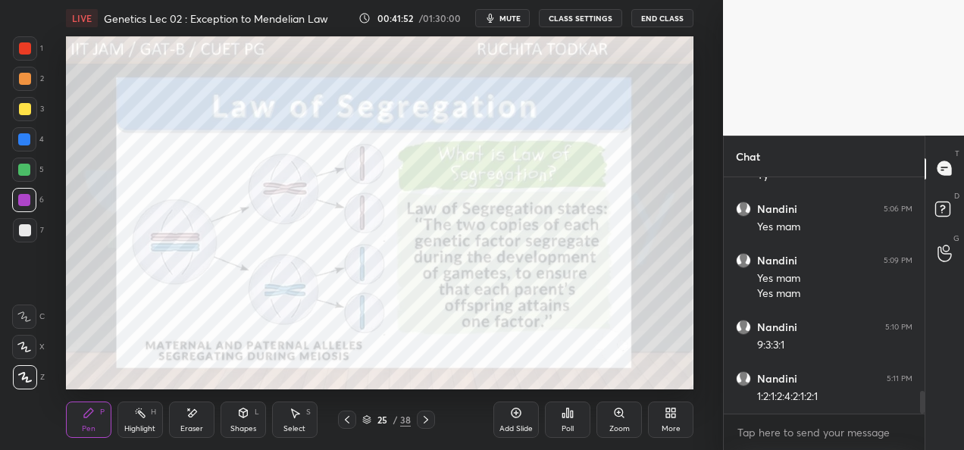
click at [435, 424] on div "25 / 38" at bounding box center [387, 420] width 214 height 18
click at [429, 426] on div at bounding box center [426, 420] width 18 height 18
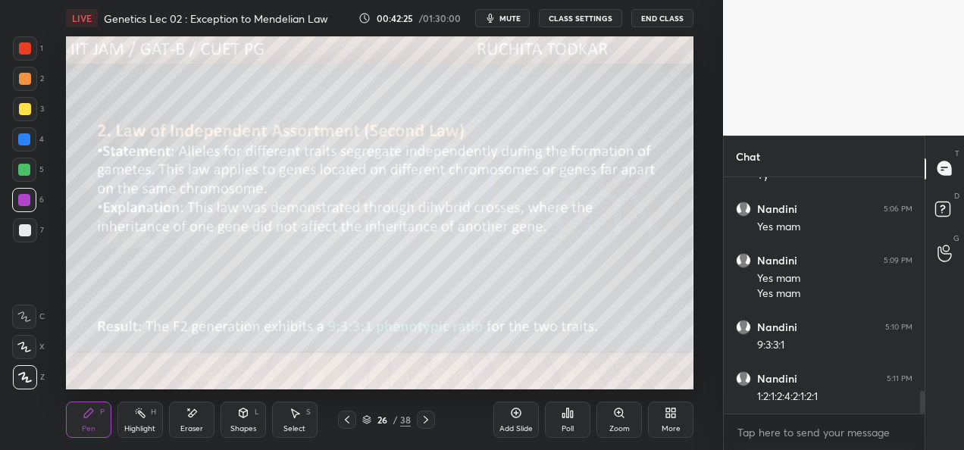
click at [427, 424] on icon at bounding box center [426, 420] width 12 height 12
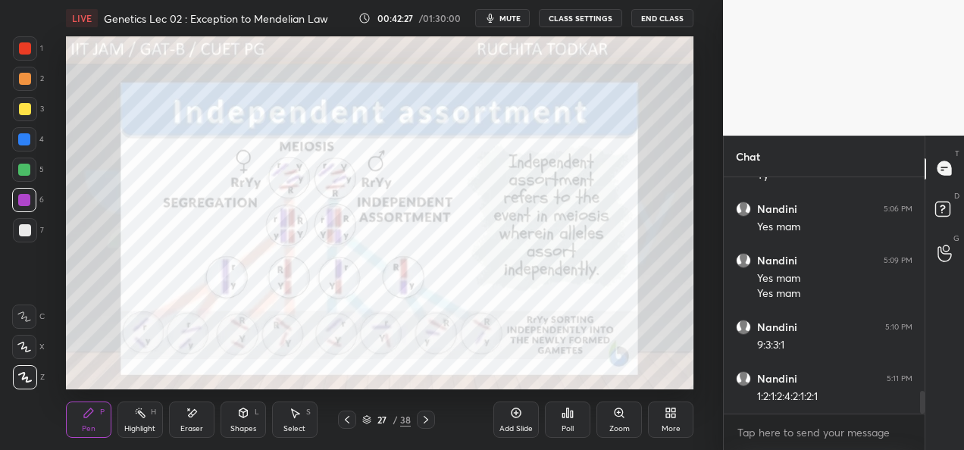
click at [432, 426] on div at bounding box center [426, 420] width 18 height 18
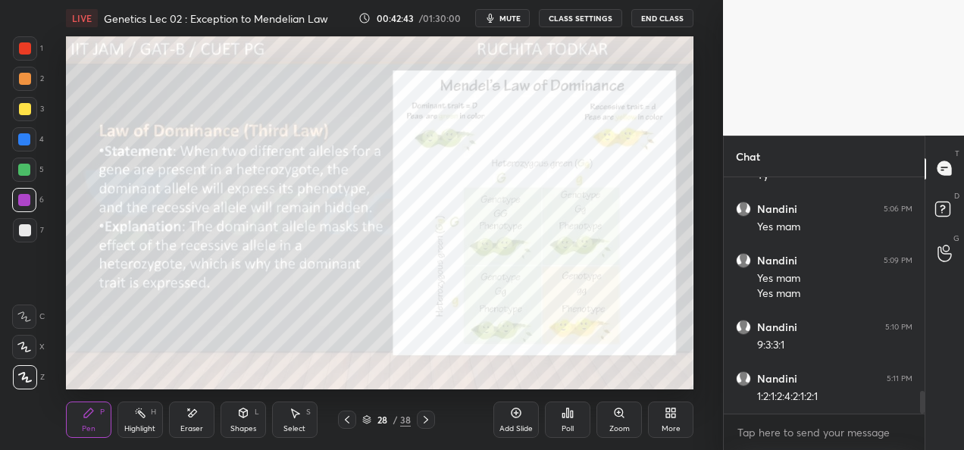
click at [422, 424] on icon at bounding box center [426, 420] width 12 height 12
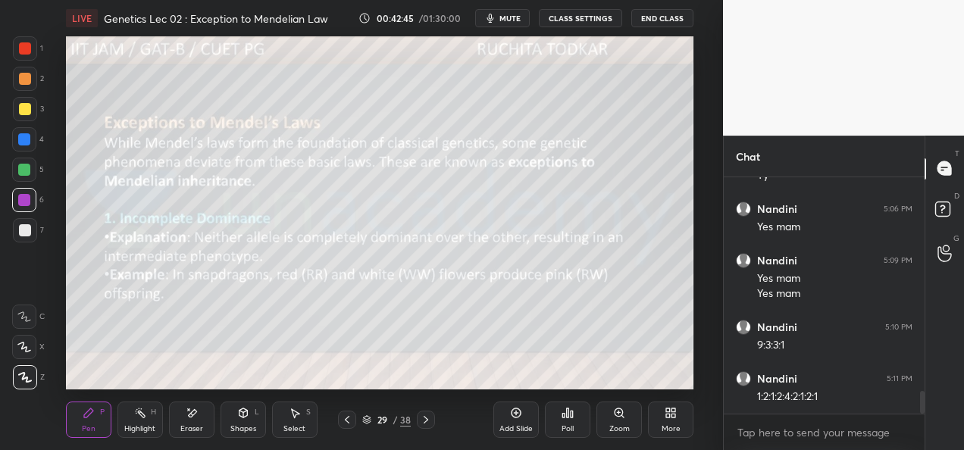
click at [347, 421] on icon at bounding box center [347, 420] width 5 height 8
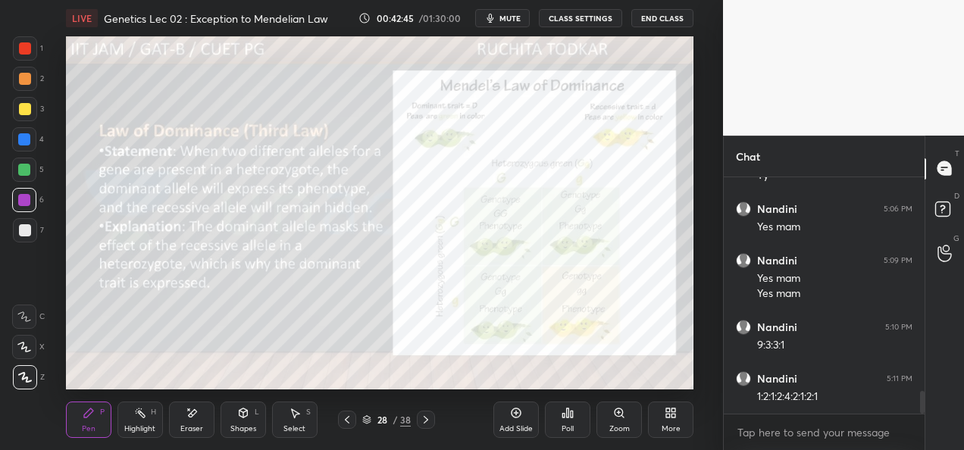
click at [508, 429] on div "Add Slide" at bounding box center [515, 429] width 33 height 8
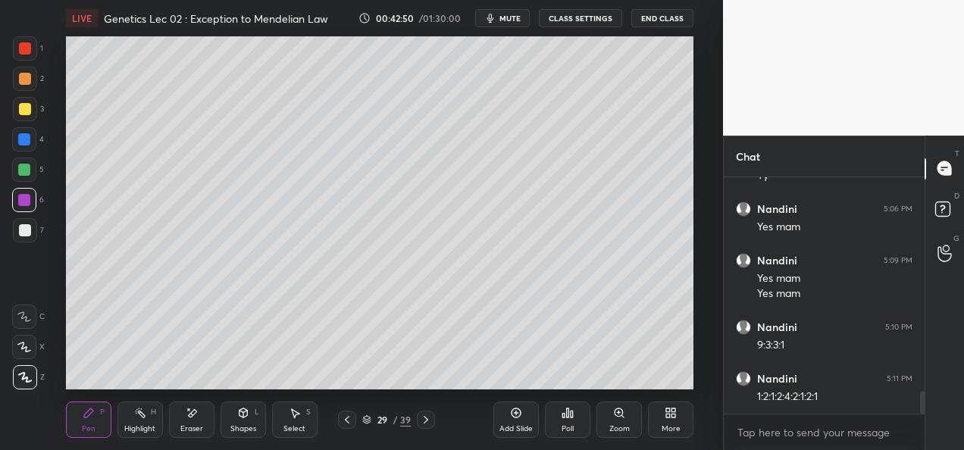
scroll to position [2293, 0]
click at [26, 112] on div at bounding box center [25, 109] width 12 height 12
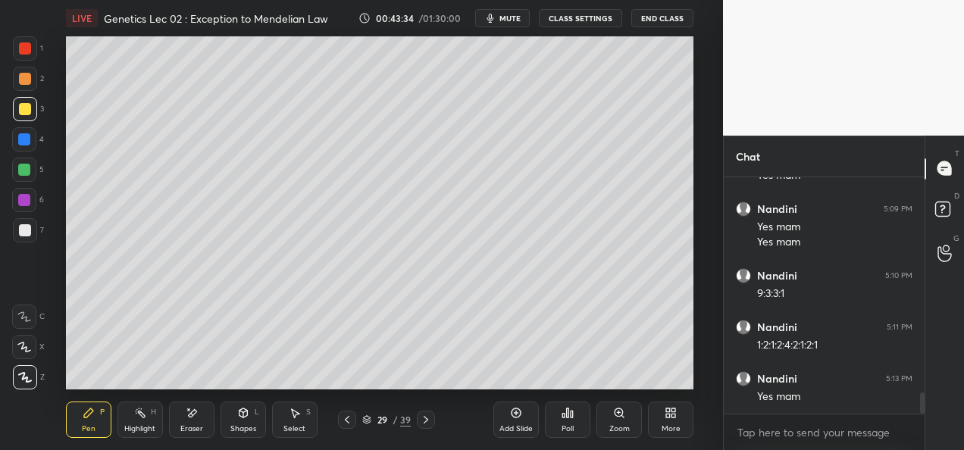
scroll to position [2372, 0]
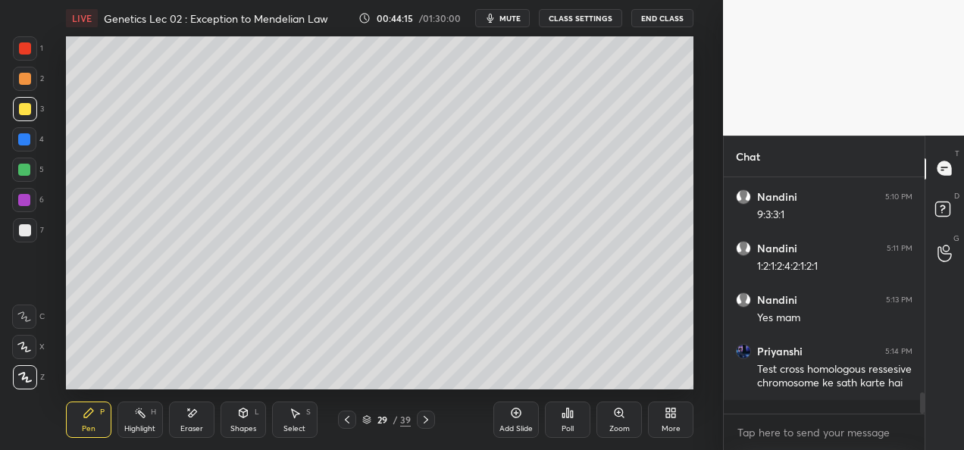
click at [195, 432] on div "Eraser" at bounding box center [191, 429] width 23 height 8
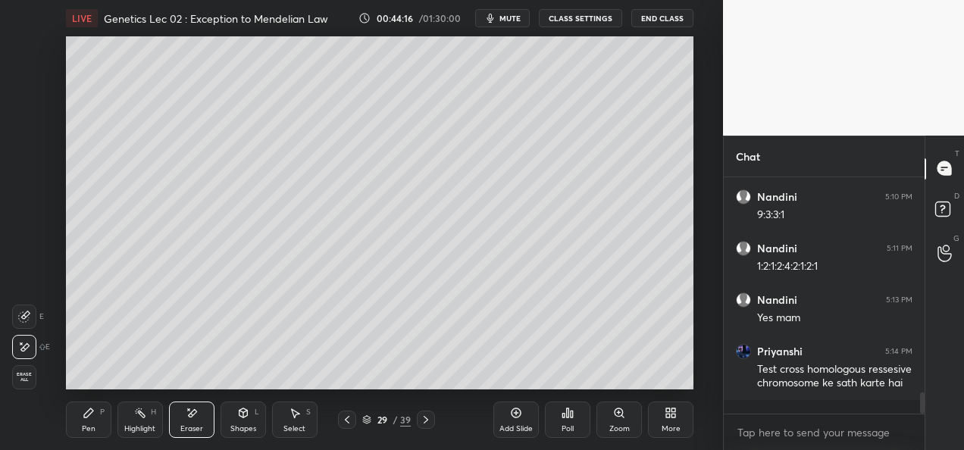
scroll to position [2401, 0]
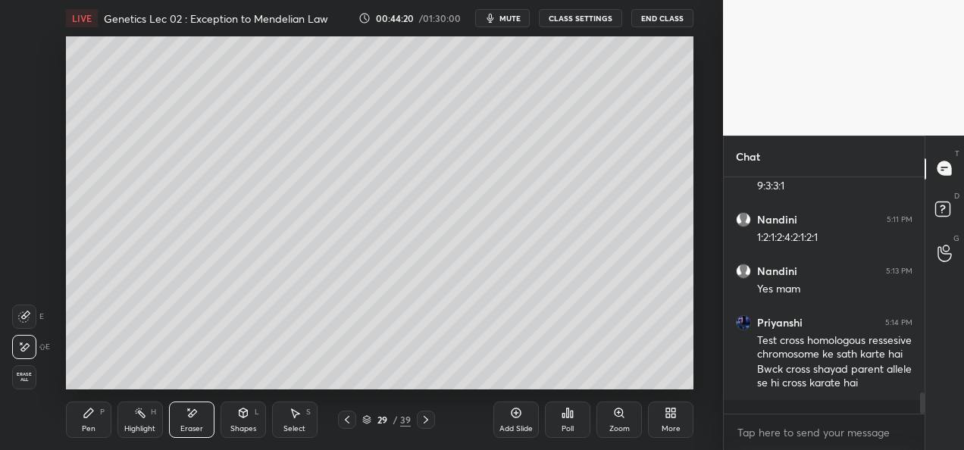
click at [87, 423] on div "Pen P" at bounding box center [88, 420] width 45 height 36
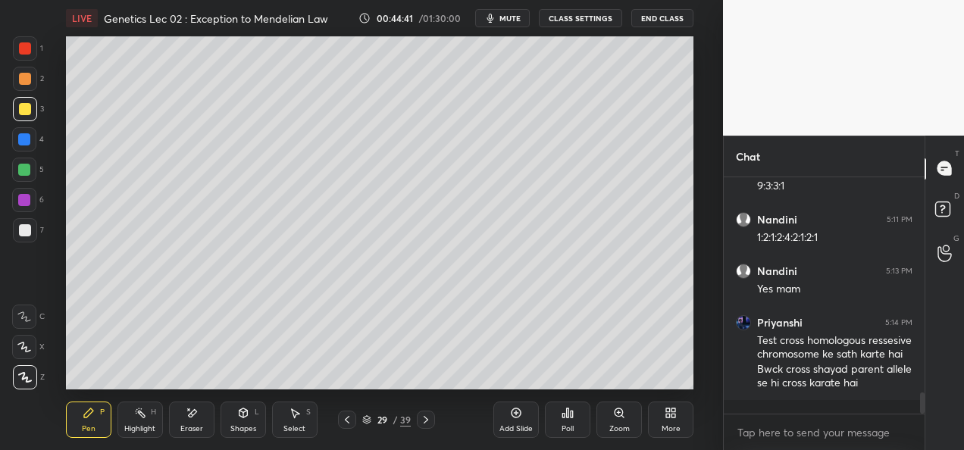
click at [23, 202] on div at bounding box center [24, 200] width 12 height 12
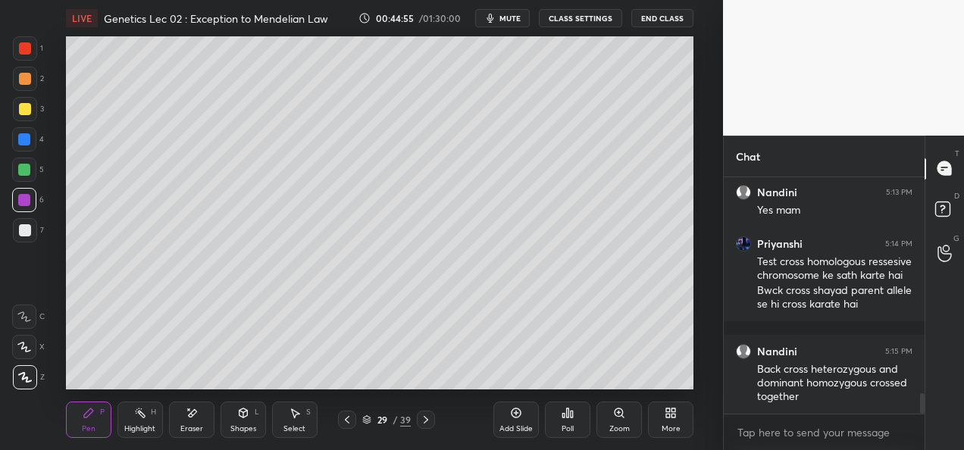
click at [23, 233] on div at bounding box center [25, 230] width 12 height 12
click at [184, 423] on div "Eraser" at bounding box center [191, 420] width 45 height 36
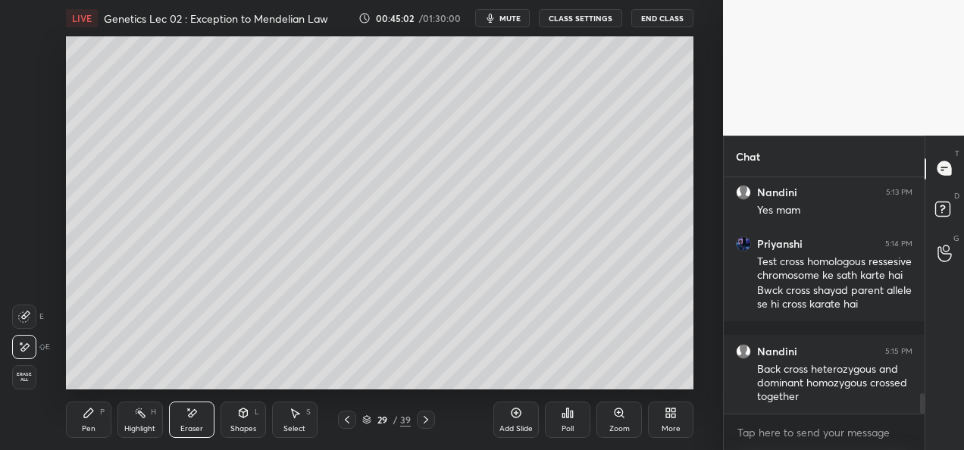
click at [96, 424] on div "Pen P" at bounding box center [88, 420] width 45 height 36
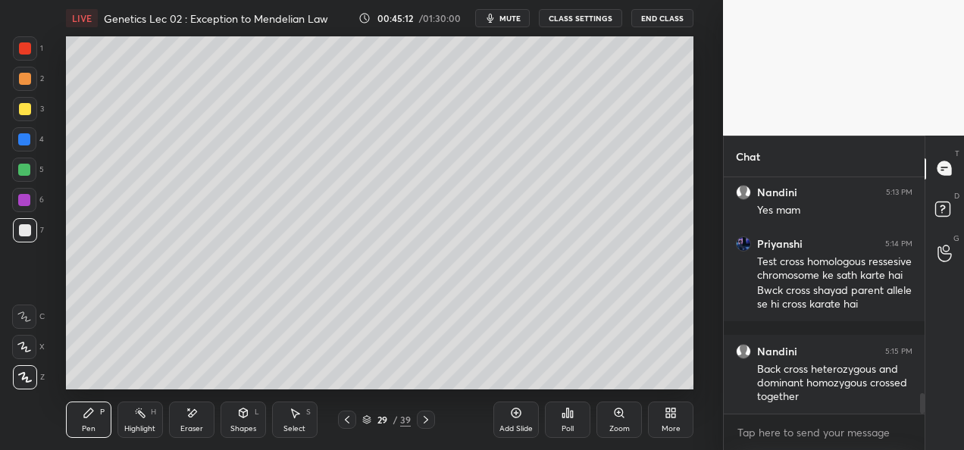
click at [36, 174] on div at bounding box center [24, 170] width 24 height 24
click at [505, 422] on div "Add Slide" at bounding box center [515, 420] width 45 height 36
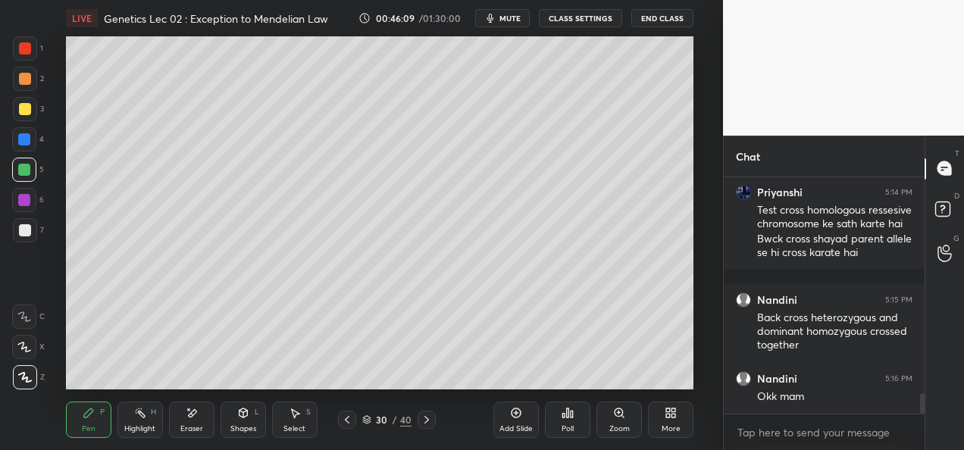
click at [27, 86] on div at bounding box center [25, 79] width 24 height 24
click at [27, 109] on div at bounding box center [25, 109] width 12 height 12
click at [24, 81] on div at bounding box center [25, 79] width 12 height 12
click at [29, 143] on div at bounding box center [24, 139] width 12 height 12
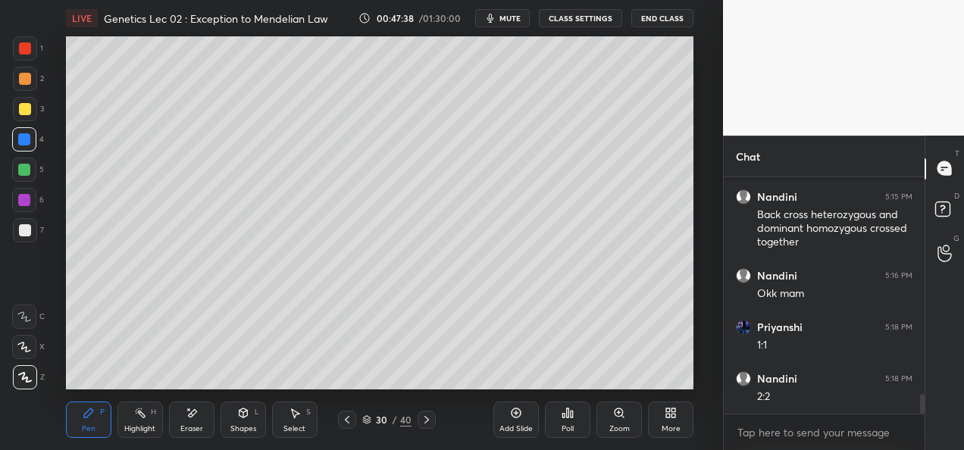
scroll to position [2649, 0]
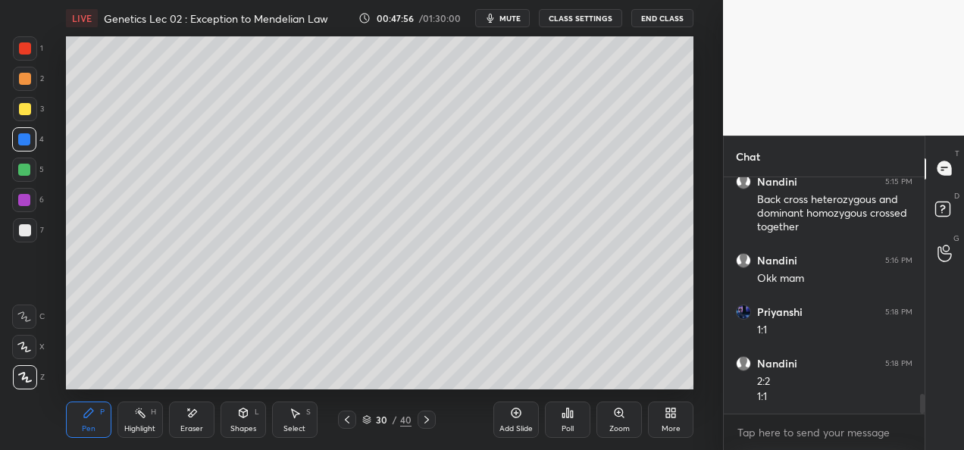
click at [24, 229] on div at bounding box center [25, 230] width 12 height 12
click at [312, 389] on div "Pen P Highlight H Eraser Shapes L Select S 30 / 40 Add Slide Poll Zoom More" at bounding box center [379, 419] width 627 height 61
click at [402, 393] on div "Pen P Highlight H Eraser Shapes L Select S 30 / 40 Add Slide Poll Zoom More" at bounding box center [379, 419] width 627 height 61
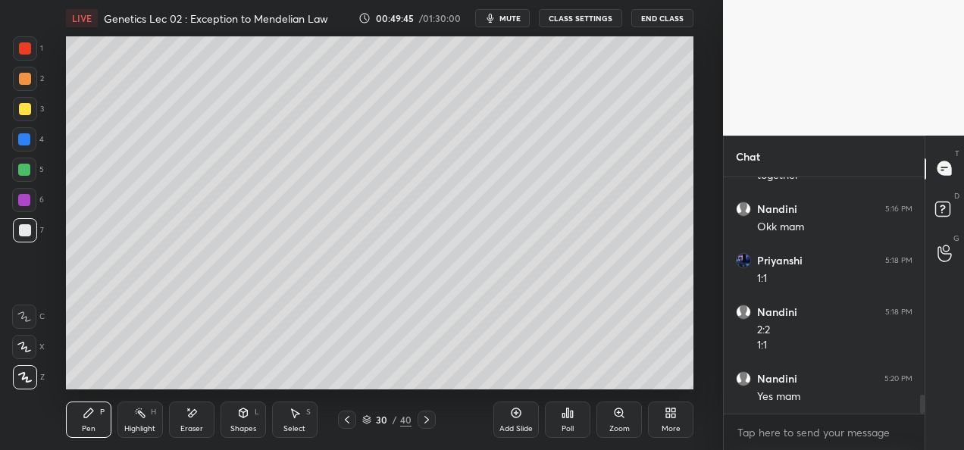
click at [429, 422] on icon at bounding box center [427, 420] width 12 height 12
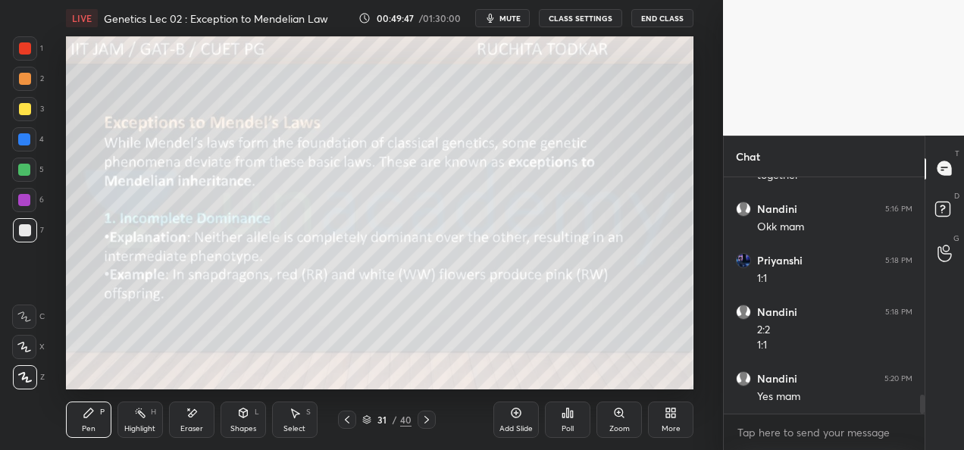
click at [347, 419] on icon at bounding box center [347, 420] width 12 height 12
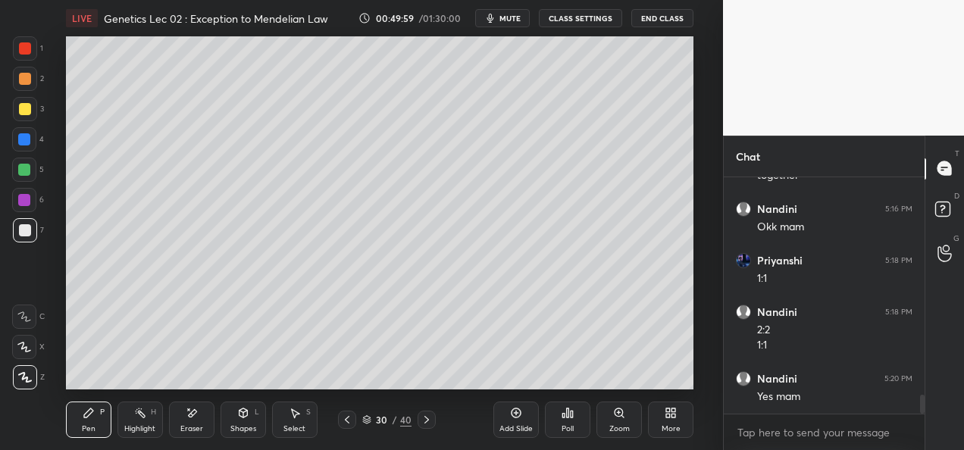
click at [432, 420] on icon at bounding box center [427, 420] width 12 height 12
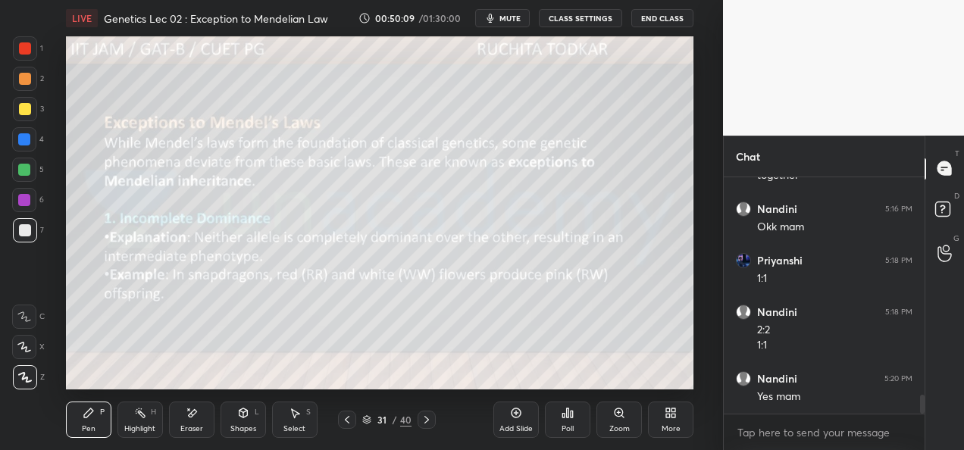
click at [349, 419] on icon at bounding box center [347, 420] width 12 height 12
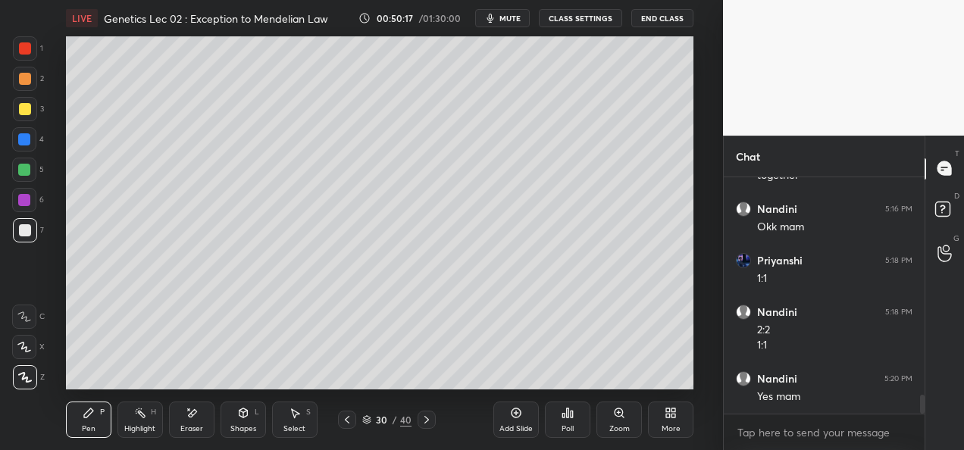
click at [525, 420] on div "Add Slide" at bounding box center [515, 420] width 45 height 36
click at [23, 170] on div at bounding box center [24, 170] width 12 height 12
click at [27, 143] on div at bounding box center [24, 139] width 12 height 12
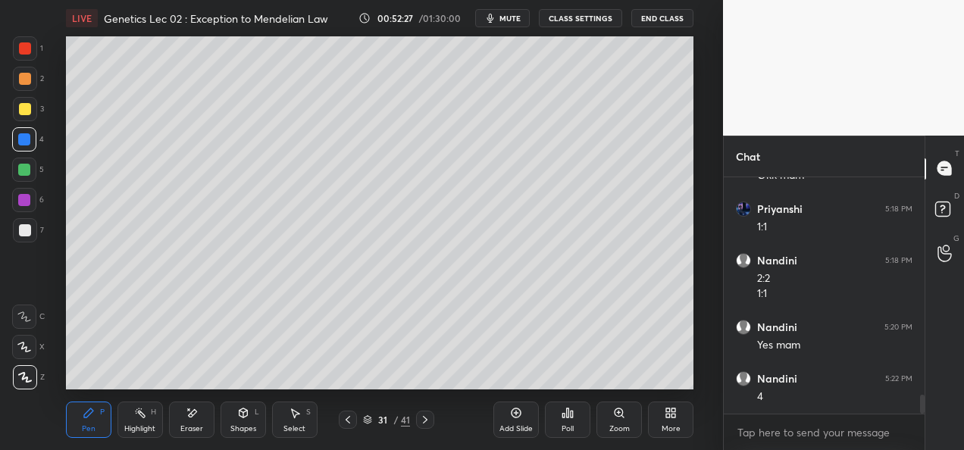
click at [516, 430] on div "Add Slide" at bounding box center [515, 429] width 33 height 8
click at [26, 84] on div at bounding box center [25, 79] width 12 height 12
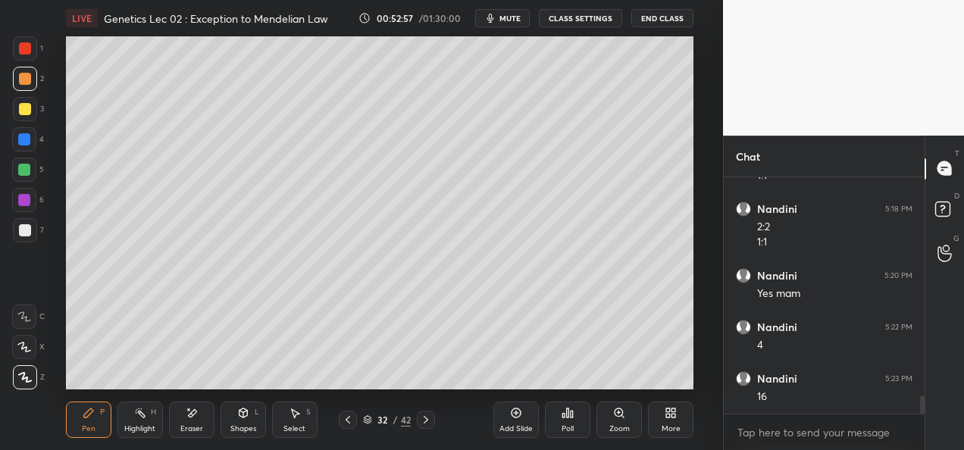
scroll to position [2855, 0]
click at [33, 121] on div "3" at bounding box center [28, 112] width 31 height 30
click at [346, 423] on icon at bounding box center [348, 420] width 12 height 12
click at [429, 424] on icon at bounding box center [426, 420] width 12 height 12
click at [27, 176] on div at bounding box center [24, 170] width 24 height 24
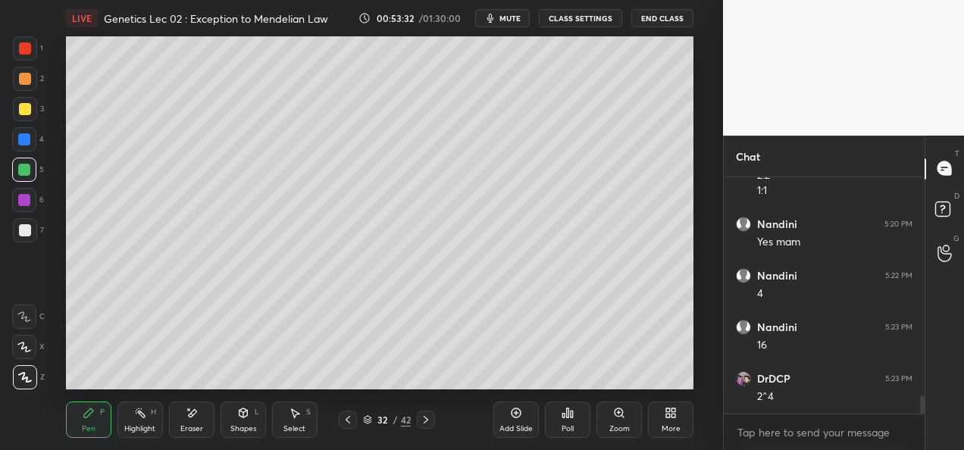
click at [24, 232] on div at bounding box center [25, 230] width 12 height 12
click at [189, 429] on div "Eraser" at bounding box center [191, 429] width 23 height 8
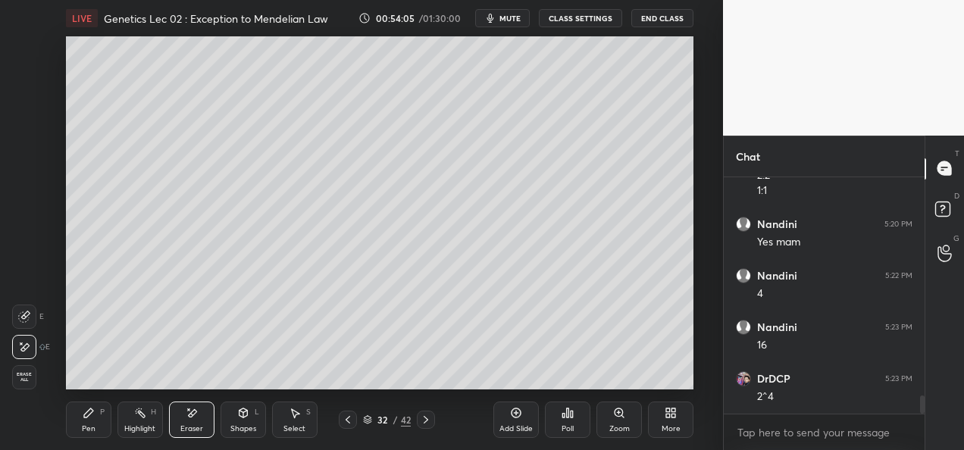
click at [96, 422] on div "Pen P" at bounding box center [88, 420] width 45 height 36
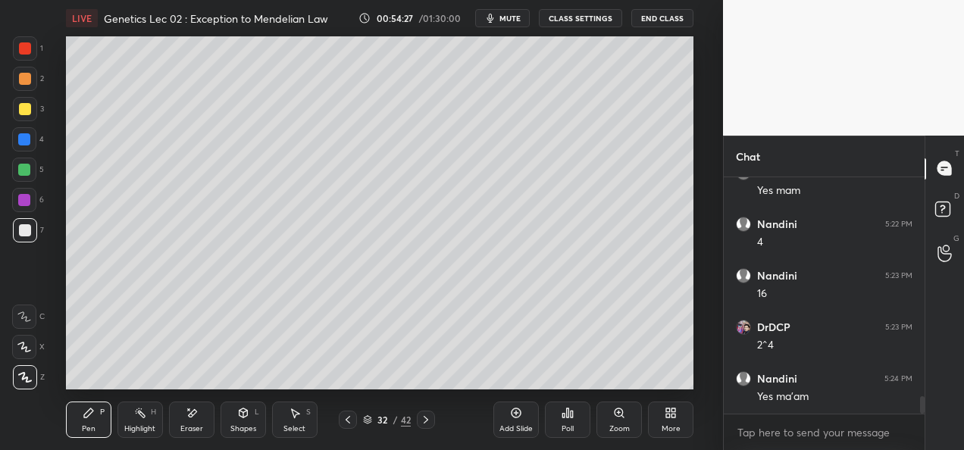
scroll to position [2958, 0]
click at [424, 420] on icon at bounding box center [426, 420] width 12 height 12
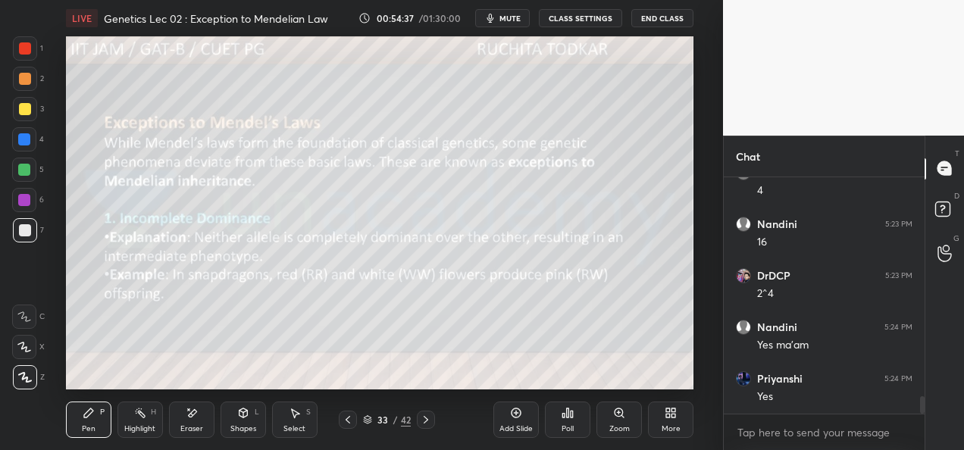
click at [345, 421] on icon at bounding box center [348, 420] width 12 height 12
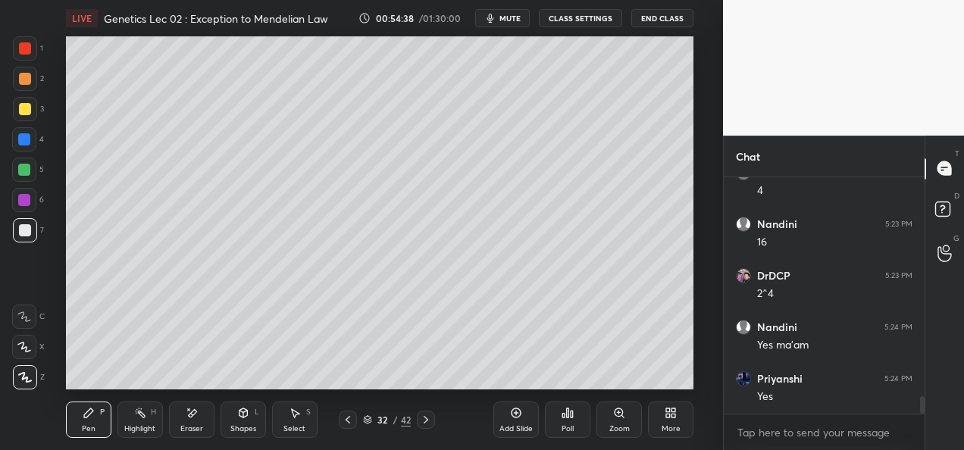
click at [426, 418] on icon at bounding box center [426, 420] width 5 height 8
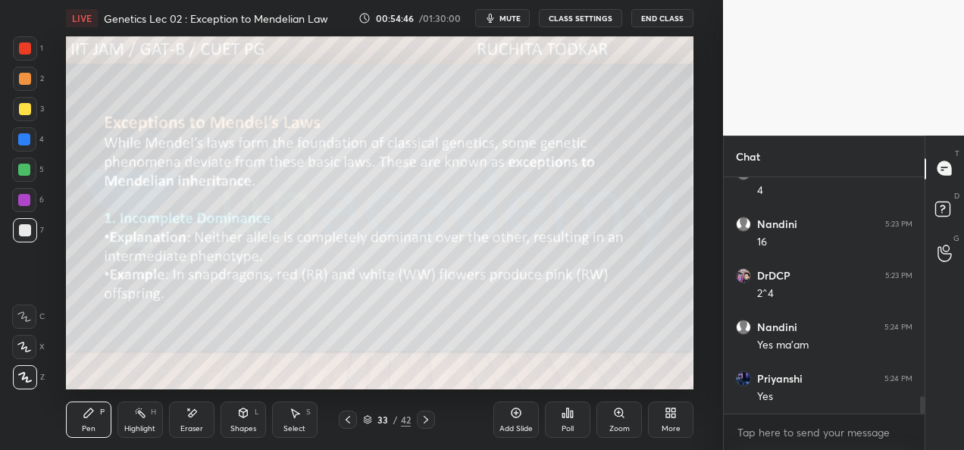
click at [429, 420] on icon at bounding box center [426, 420] width 12 height 12
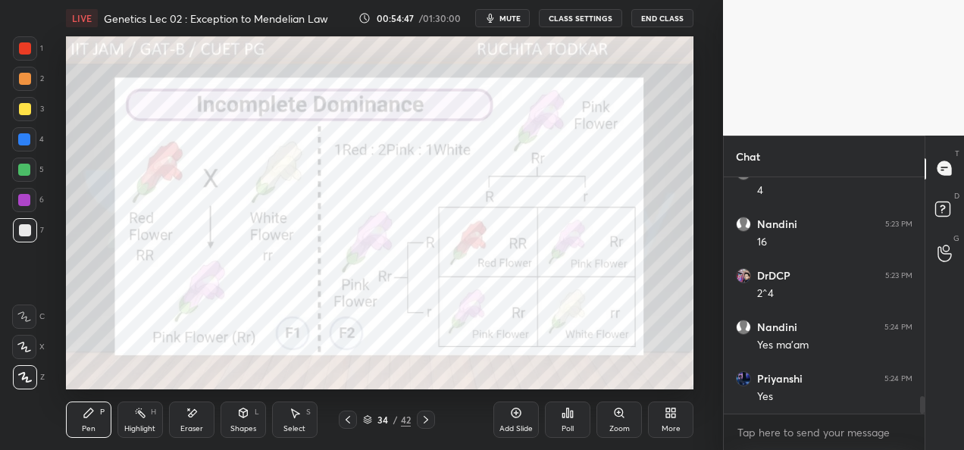
click at [430, 420] on icon at bounding box center [426, 420] width 12 height 12
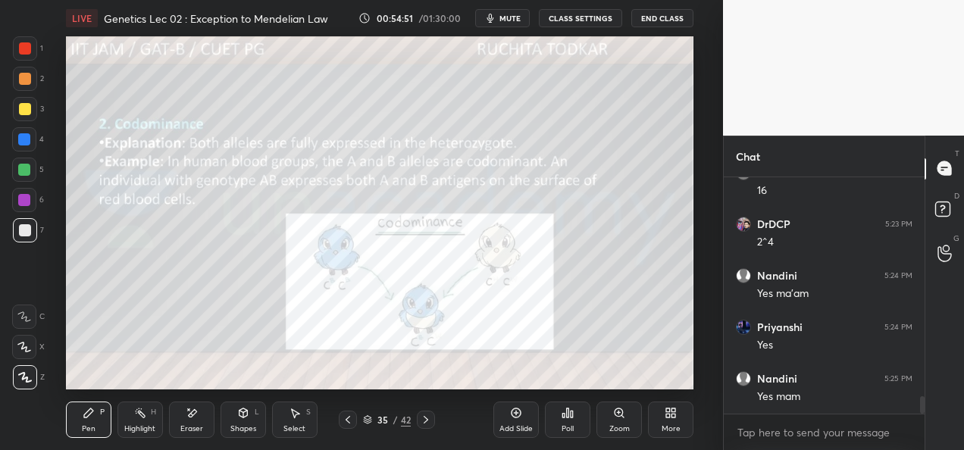
click at [429, 415] on icon at bounding box center [426, 420] width 12 height 12
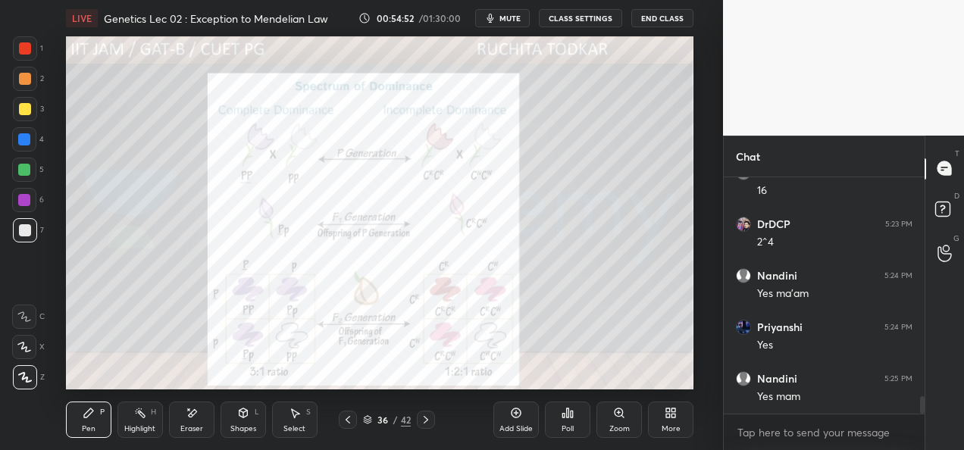
click at [427, 417] on icon at bounding box center [426, 420] width 12 height 12
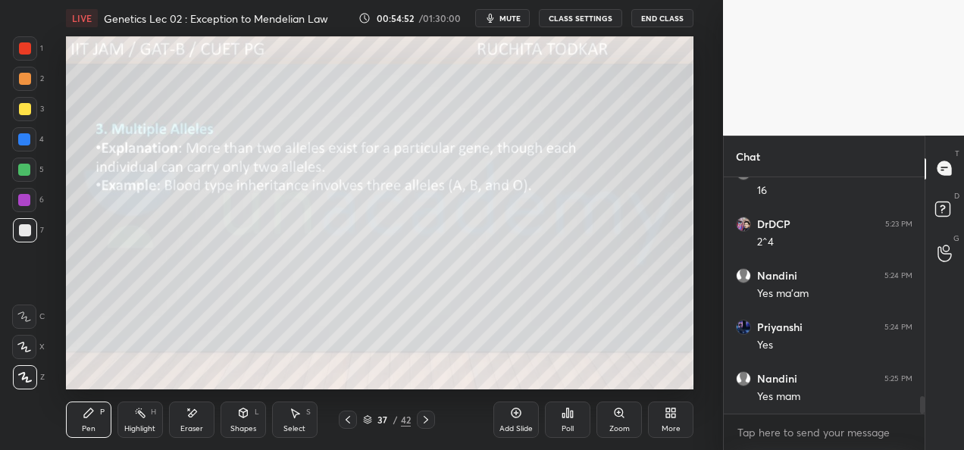
click at [426, 418] on icon at bounding box center [426, 420] width 5 height 8
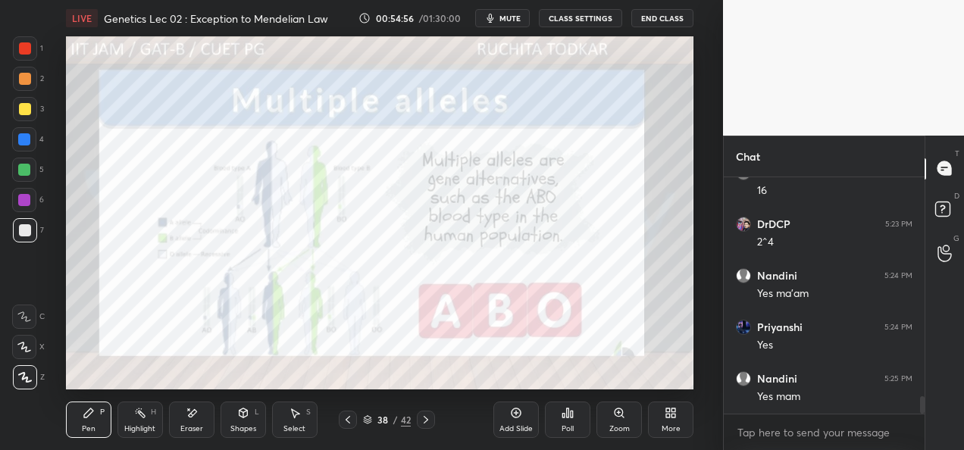
click at [347, 420] on icon at bounding box center [348, 420] width 12 height 12
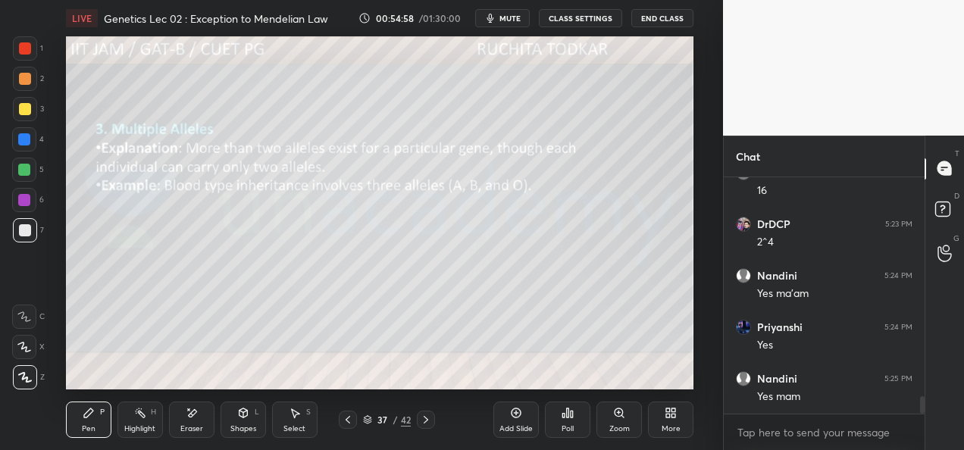
scroll to position [3061, 0]
click at [346, 425] on icon at bounding box center [348, 420] width 12 height 12
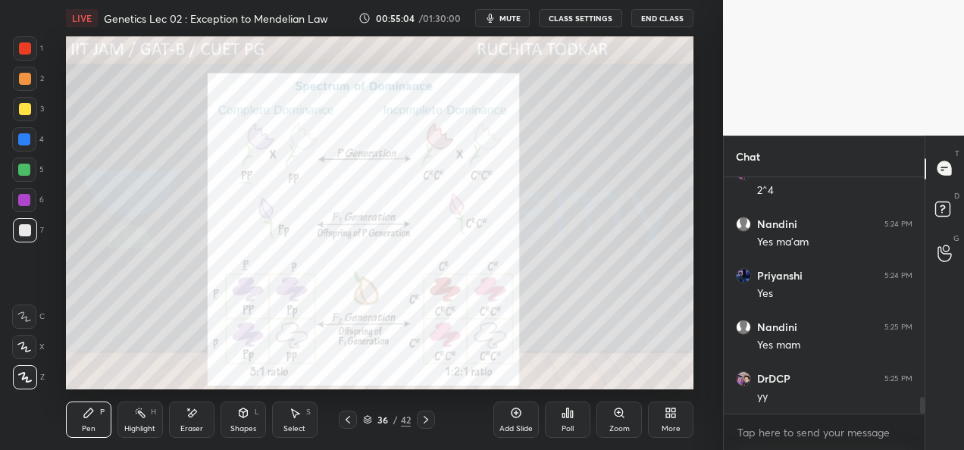
click at [345, 427] on div at bounding box center [348, 420] width 18 height 18
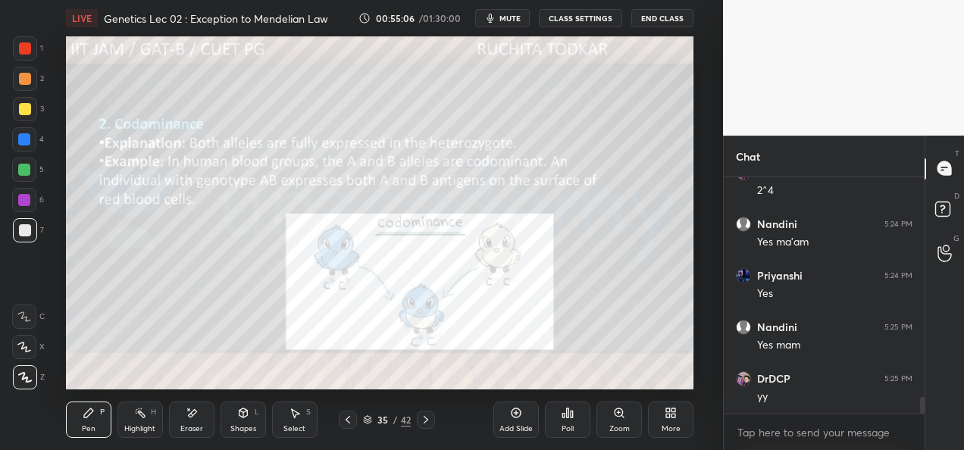
click at [346, 425] on icon at bounding box center [348, 420] width 12 height 12
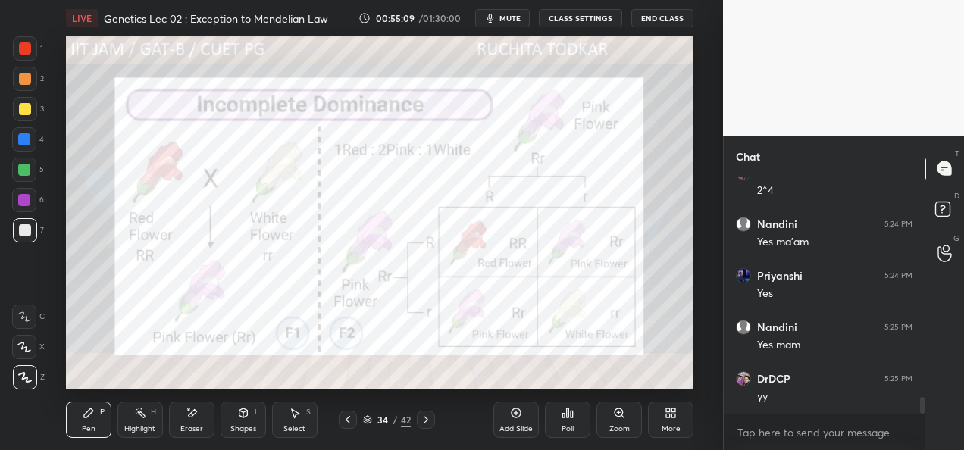
click at [348, 422] on icon at bounding box center [348, 420] width 5 height 8
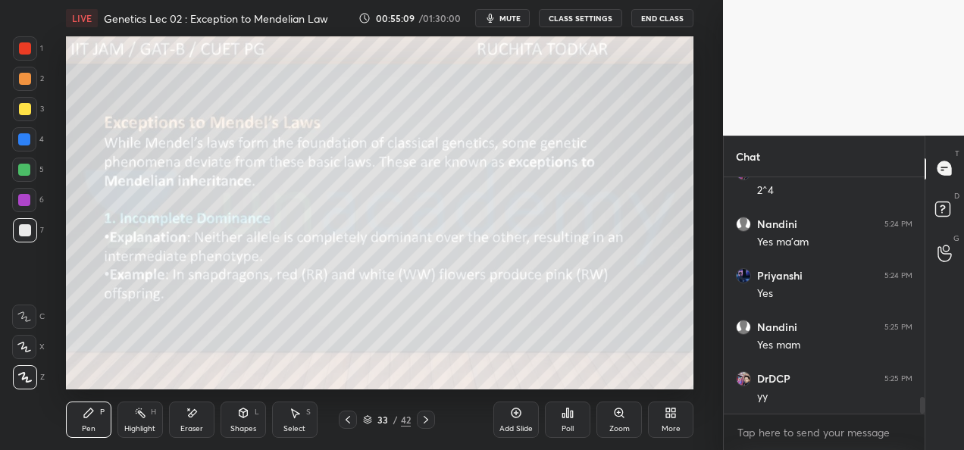
click at [346, 424] on icon at bounding box center [348, 420] width 12 height 12
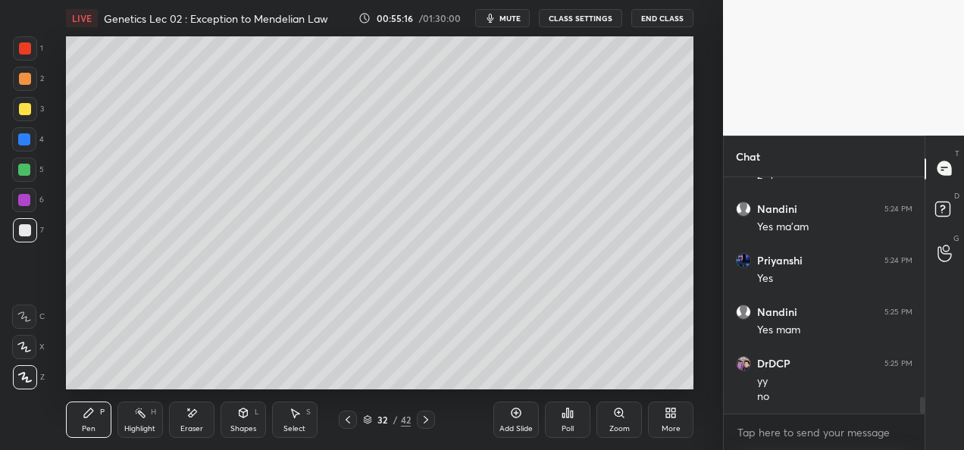
scroll to position [3128, 0]
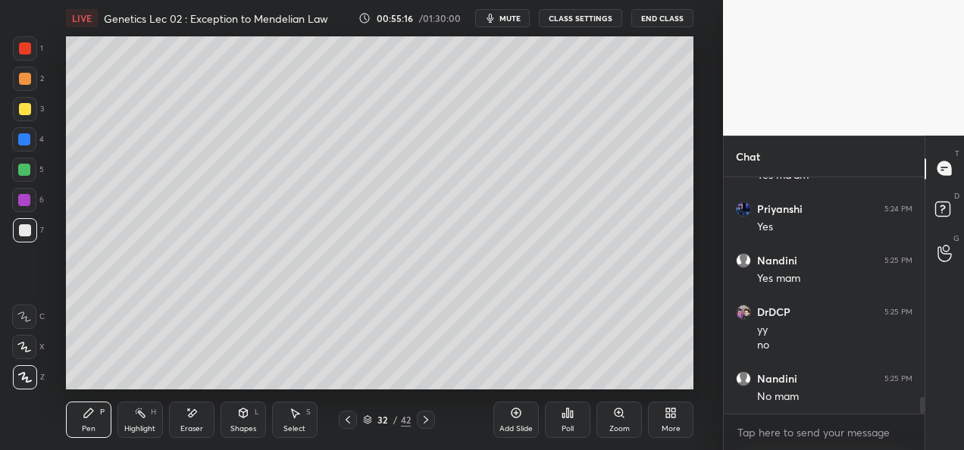
click at [513, 421] on div "Add Slide" at bounding box center [515, 420] width 45 height 36
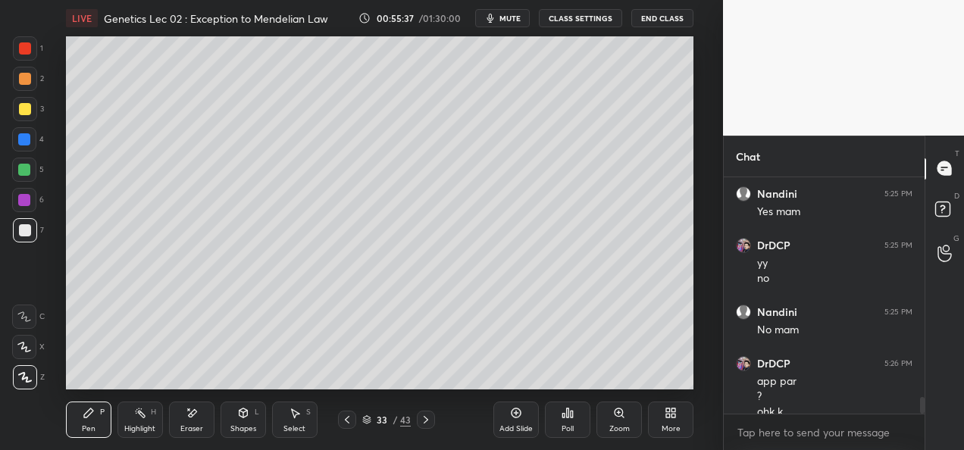
scroll to position [3210, 0]
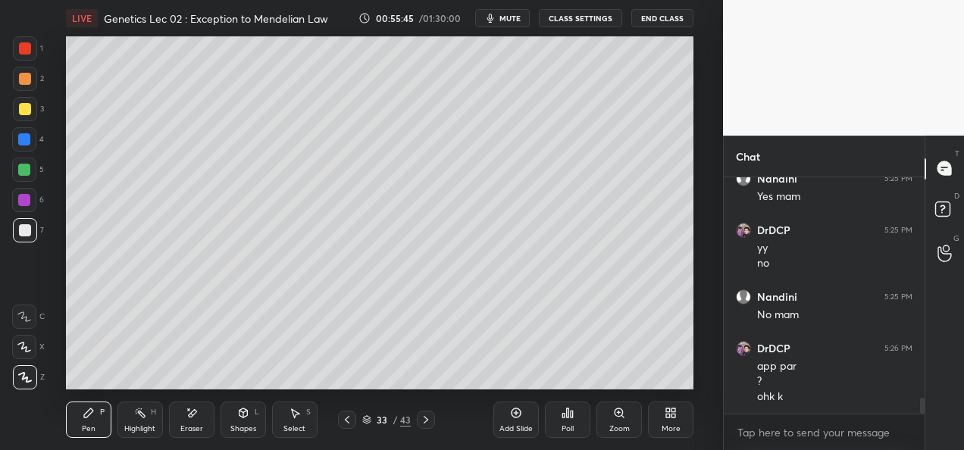
click at [188, 425] on div "Eraser" at bounding box center [191, 429] width 23 height 8
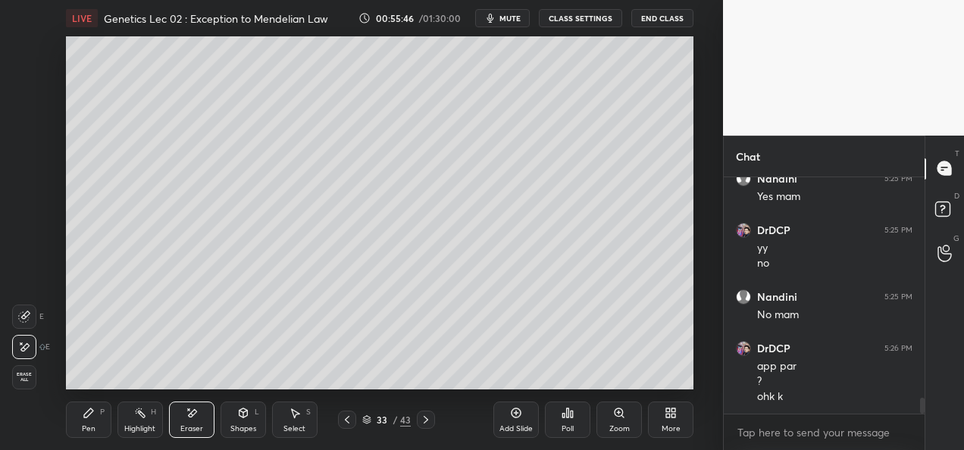
click at [25, 375] on span "Erase all" at bounding box center [24, 377] width 23 height 11
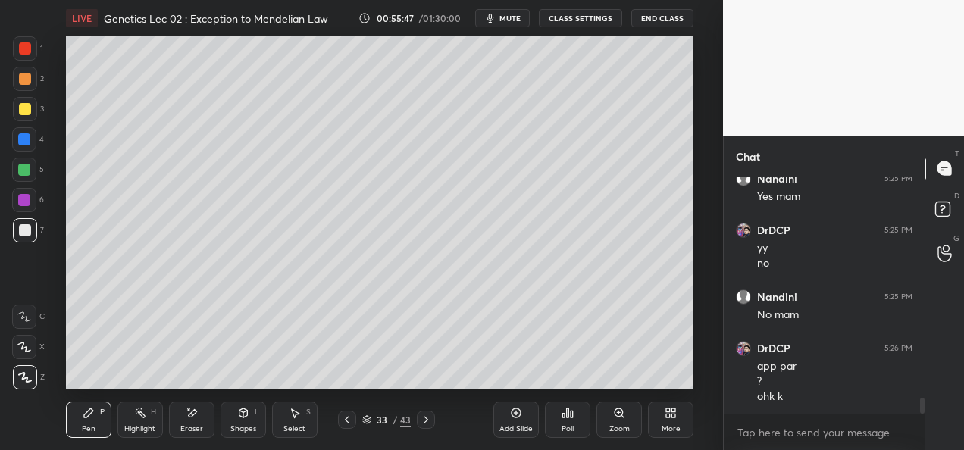
click at [344, 420] on icon at bounding box center [347, 420] width 12 height 12
click at [364, 420] on icon at bounding box center [367, 421] width 8 height 2
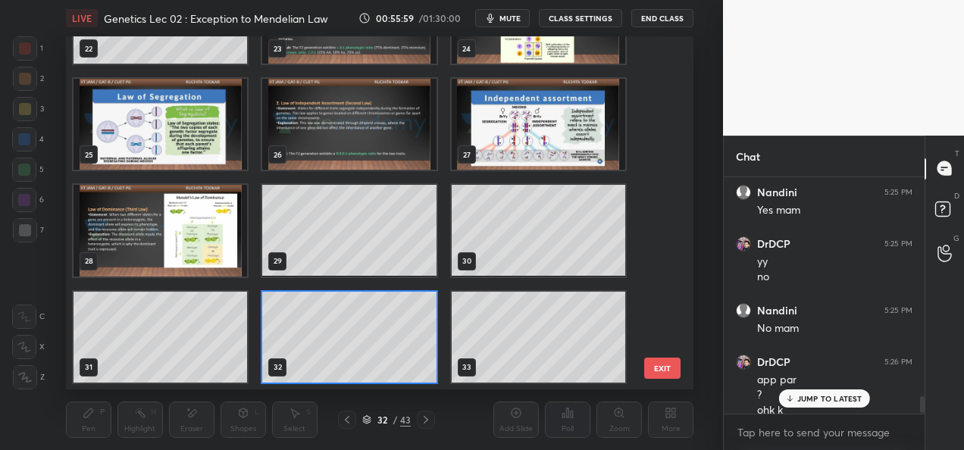
scroll to position [3195, 0]
click at [665, 373] on button "EXIT" at bounding box center [662, 368] width 36 height 21
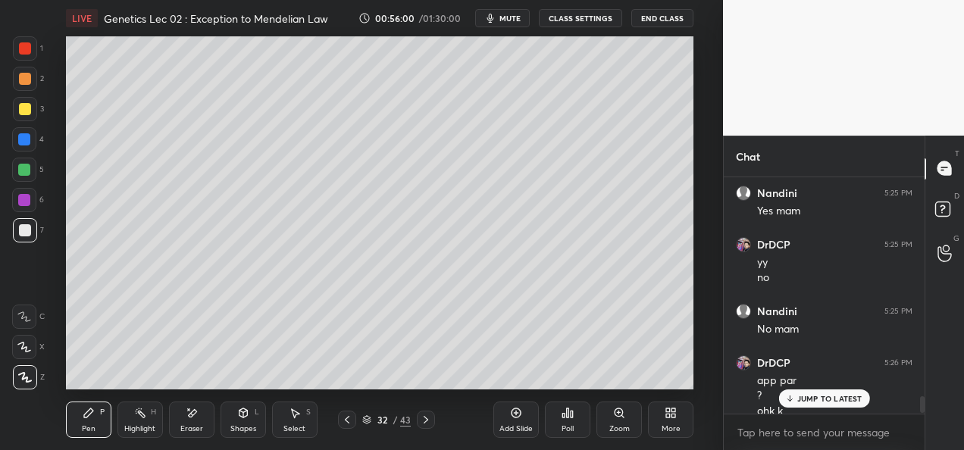
click at [481, 396] on div "Pen P Highlight H Eraser Shapes L Select S 32 / 43 Add Slide Poll Zoom More" at bounding box center [379, 419] width 627 height 61
click at [427, 423] on icon at bounding box center [426, 420] width 12 height 12
click at [426, 423] on icon at bounding box center [426, 420] width 12 height 12
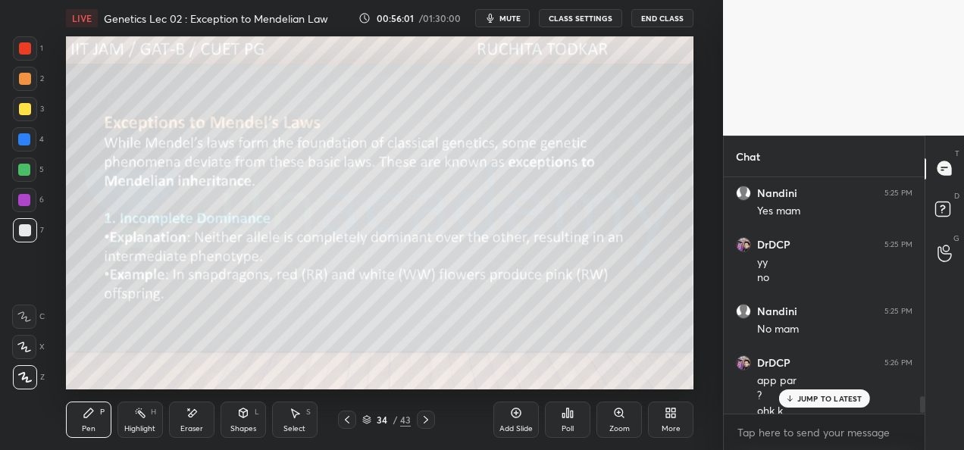
click at [425, 423] on icon at bounding box center [426, 420] width 12 height 12
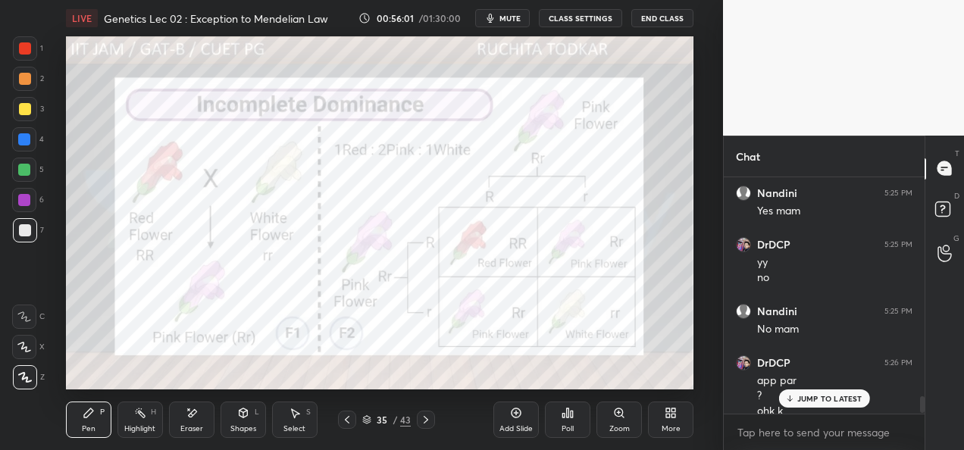
click at [424, 422] on icon at bounding box center [426, 420] width 5 height 8
click at [424, 421] on icon at bounding box center [426, 420] width 5 height 8
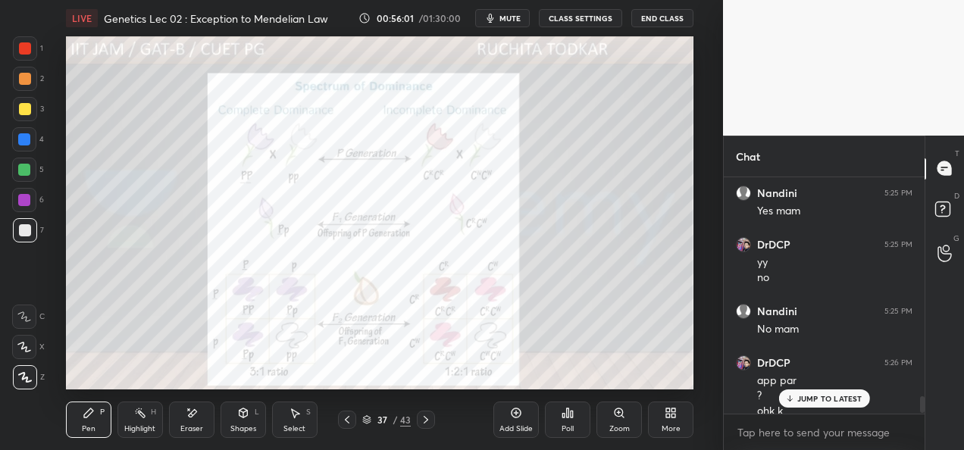
click at [424, 421] on icon at bounding box center [426, 420] width 12 height 12
click at [421, 421] on icon at bounding box center [426, 420] width 12 height 12
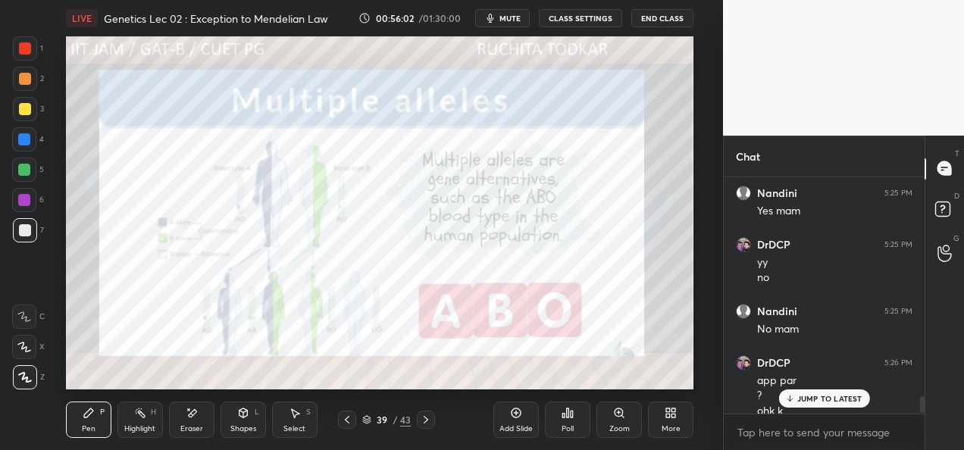
click at [422, 420] on icon at bounding box center [426, 420] width 12 height 12
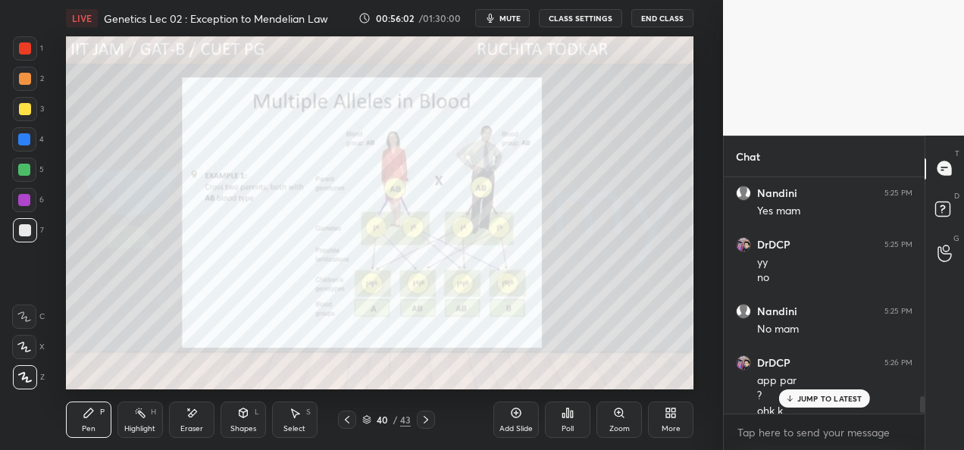
click at [424, 421] on icon at bounding box center [426, 420] width 12 height 12
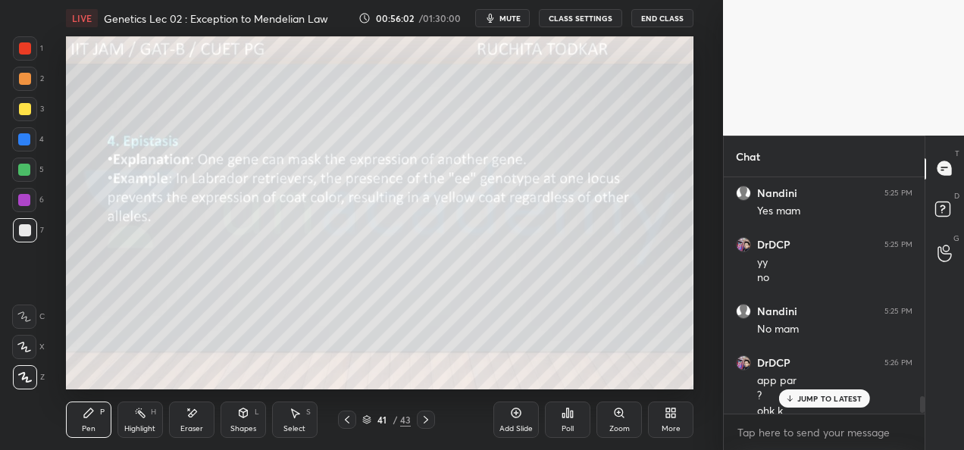
click at [421, 423] on icon at bounding box center [426, 420] width 12 height 12
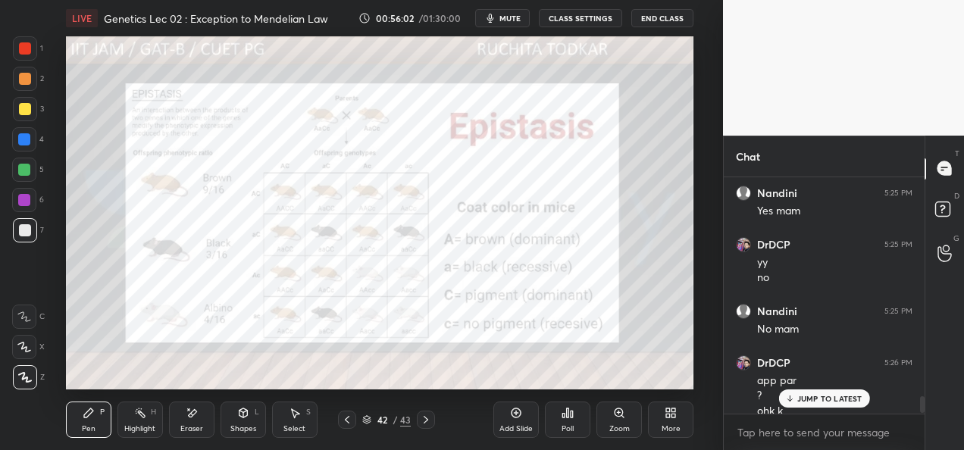
click at [421, 423] on icon at bounding box center [426, 420] width 12 height 12
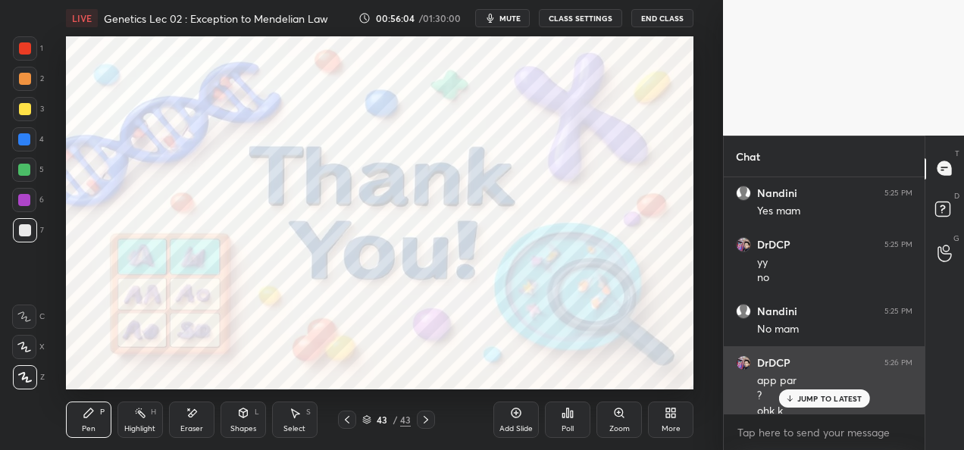
click at [847, 406] on div "JUMP TO LATEST" at bounding box center [823, 398] width 91 height 18
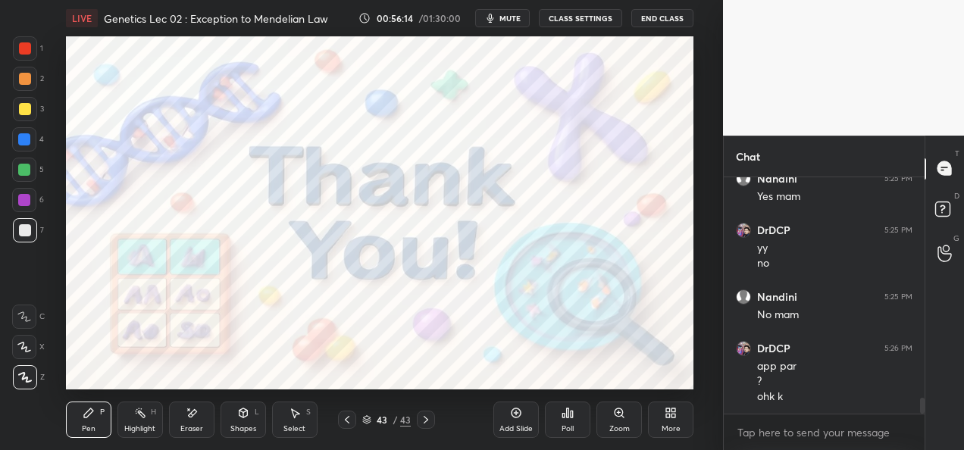
click at [676, 35] on div "LIVE Genetics Lec 02 : Exception to Mendelian Law 00:56:14 / 01:30:00 mute CLAS…" at bounding box center [379, 18] width 627 height 36
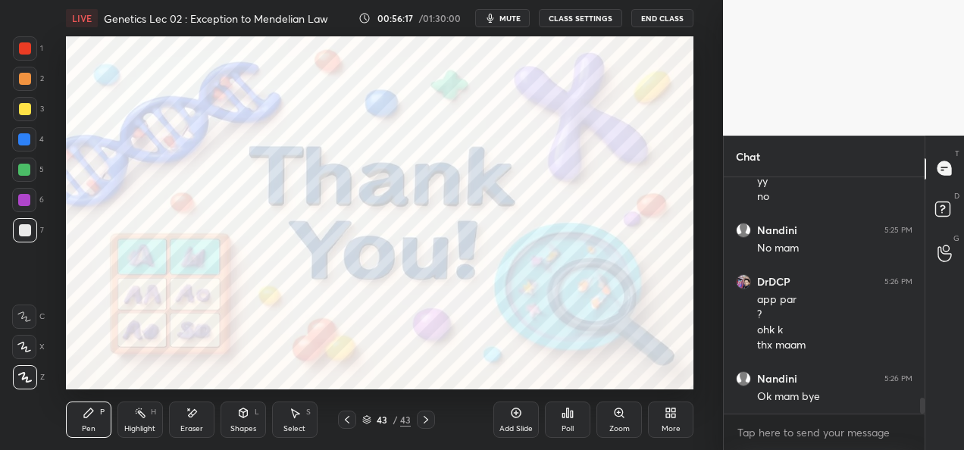
scroll to position [3328, 0]
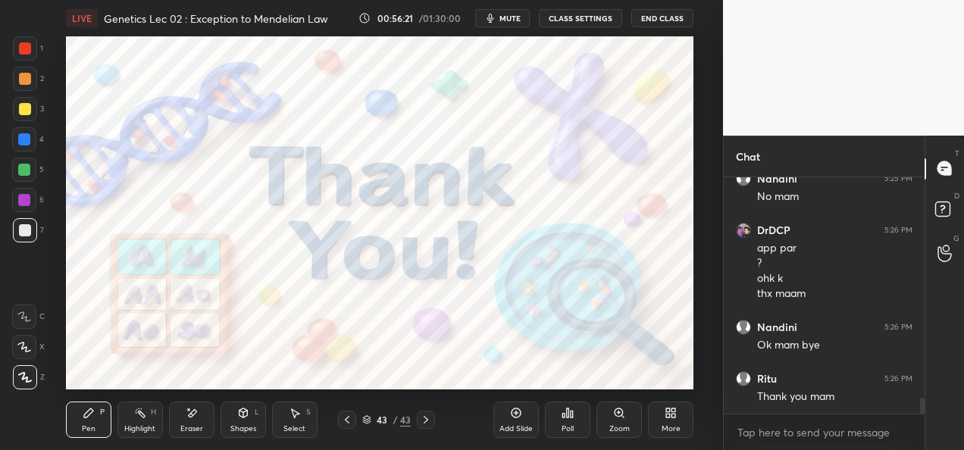
click at [662, 22] on button "End Class" at bounding box center [662, 18] width 62 height 18
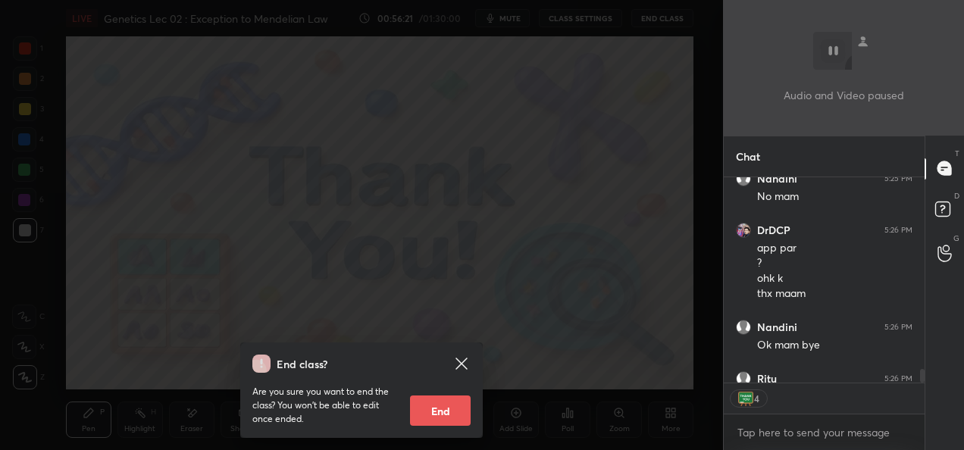
click at [443, 396] on button "End" at bounding box center [440, 411] width 61 height 30
type textarea "x"
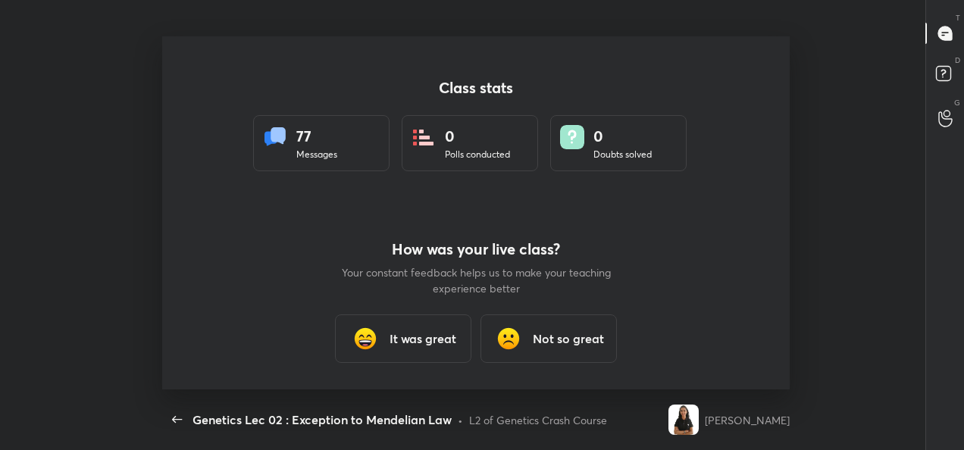
scroll to position [0, 0]
